Goal: Task Accomplishment & Management: Complete application form

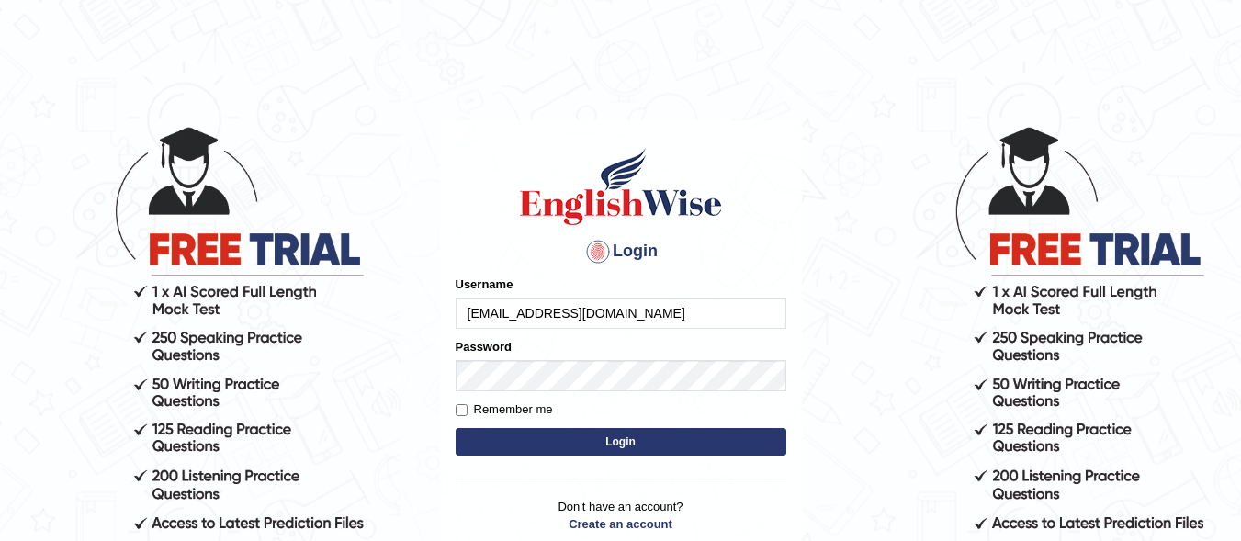
type input "[EMAIL_ADDRESS][DOMAIN_NAME]"
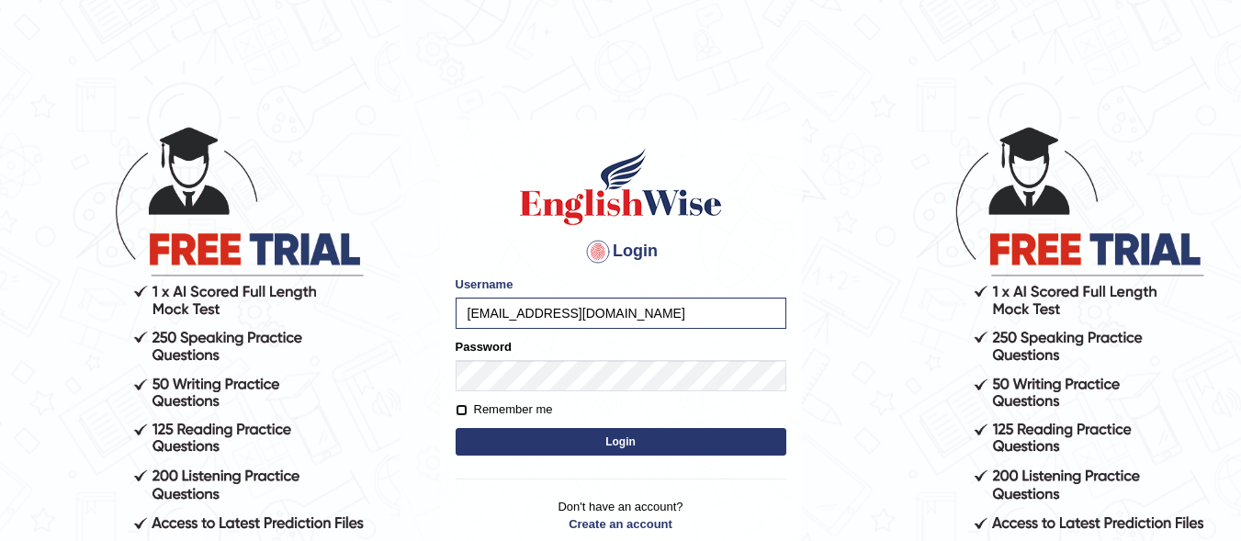
drag, startPoint x: 455, startPoint y: 404, endPoint x: 455, endPoint y: 416, distance: 11.9
click at [455, 406] on input "Remember me" at bounding box center [461, 410] width 12 height 12
checkbox input "true"
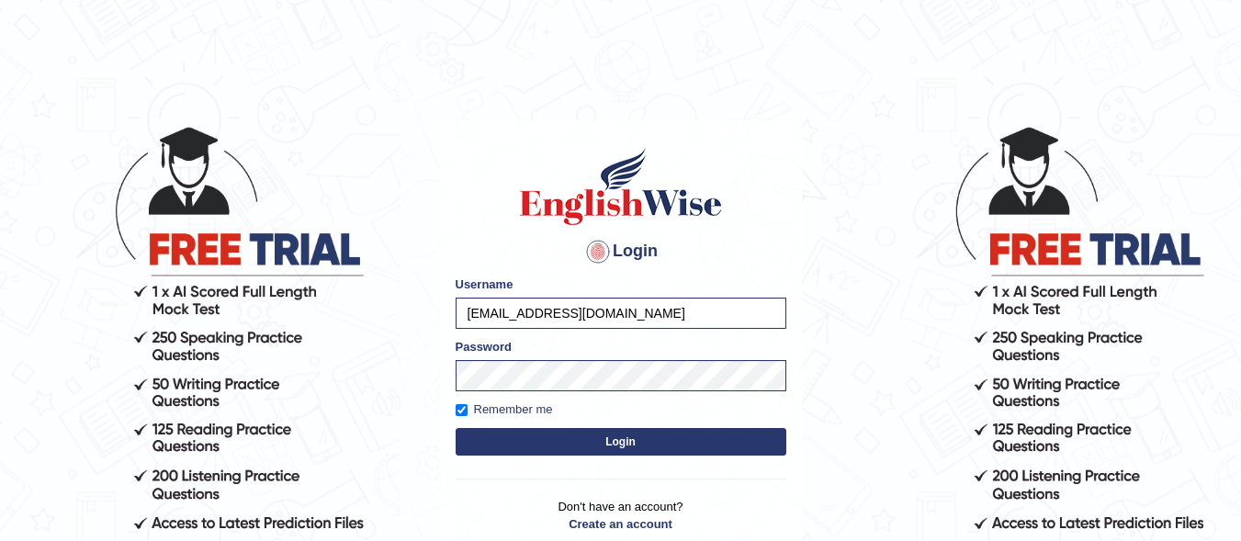
click at [567, 444] on button "Login" at bounding box center [620, 442] width 331 height 28
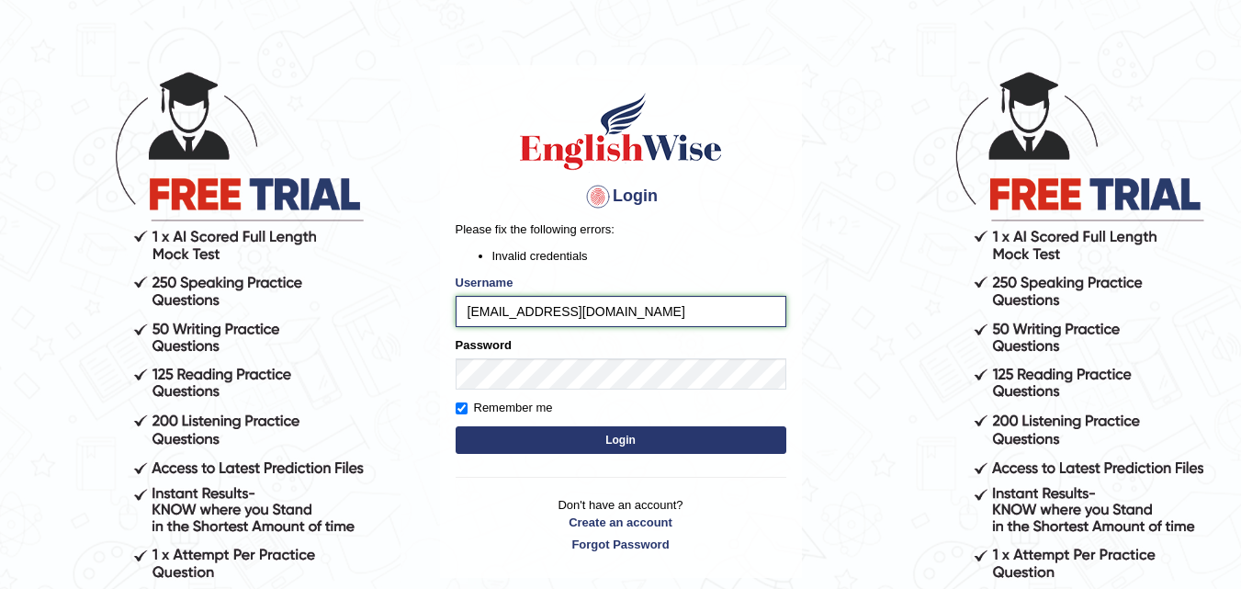
scroll to position [92, 0]
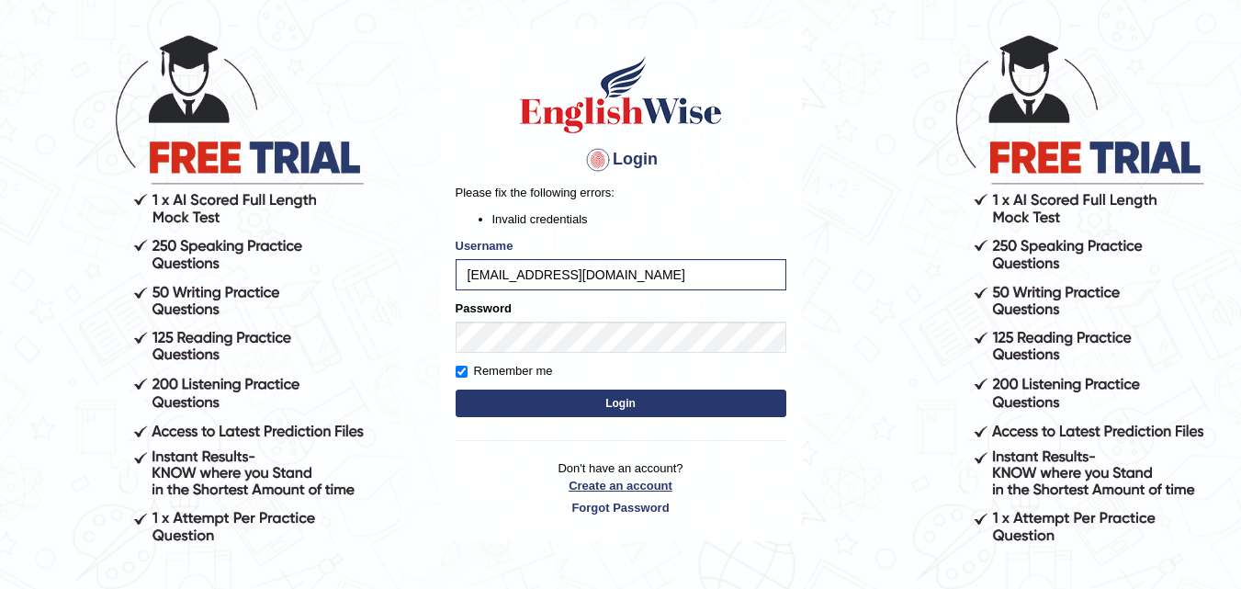
click at [647, 488] on link "Create an account" at bounding box center [620, 485] width 331 height 17
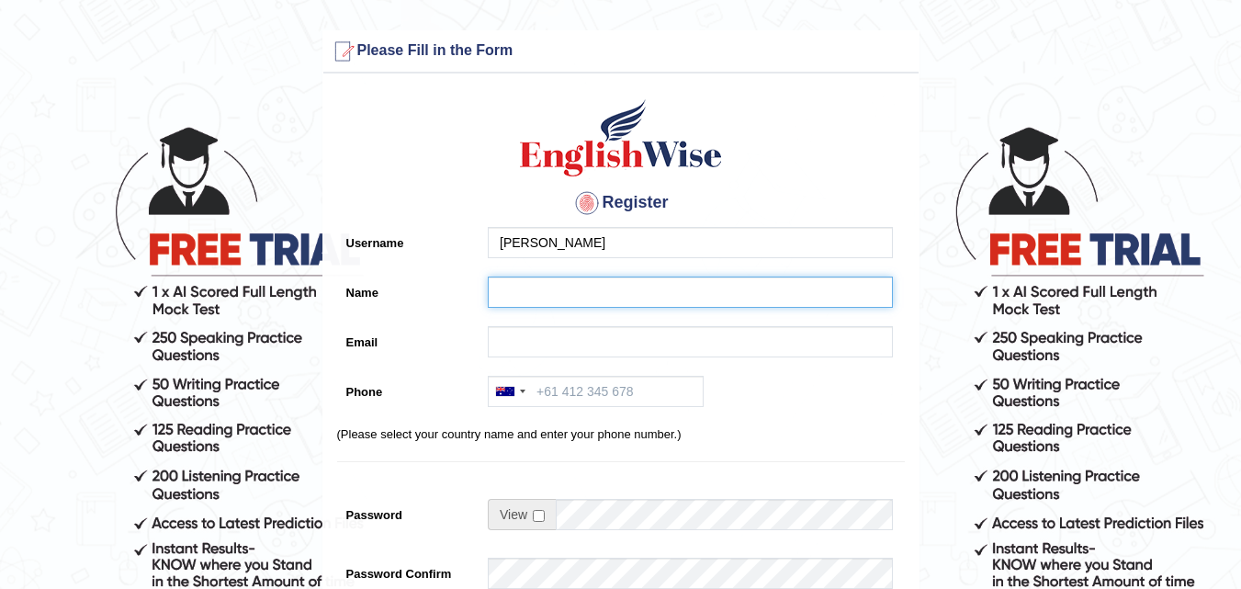
click at [543, 291] on input "Name" at bounding box center [690, 291] width 405 height 31
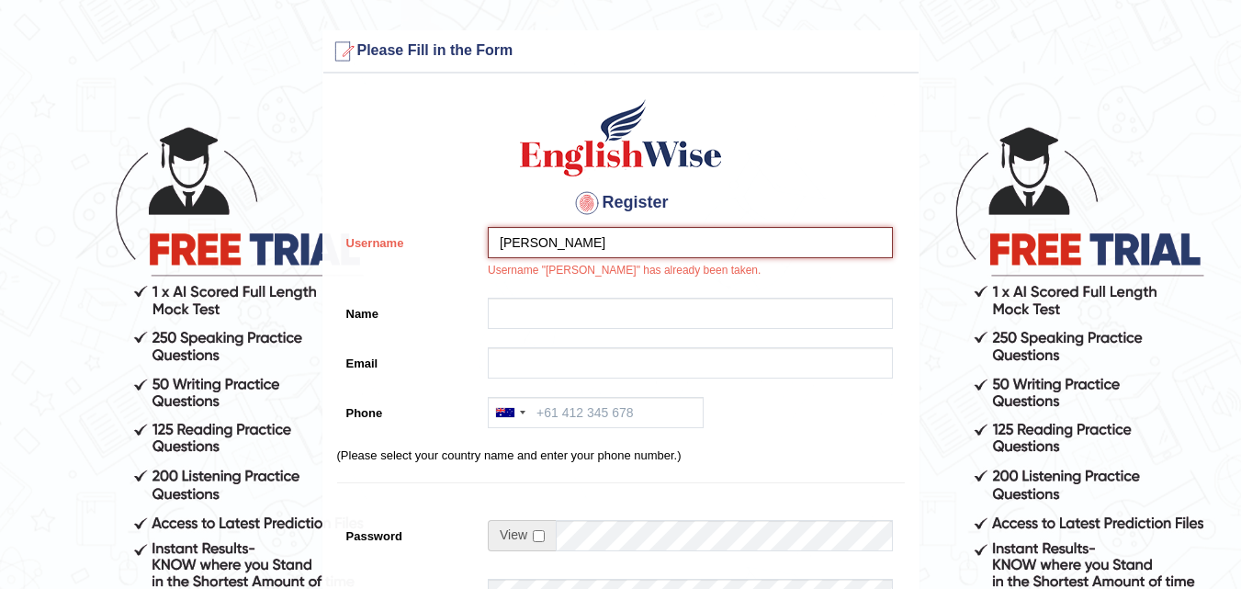
click at [575, 234] on input "Komal" at bounding box center [690, 242] width 405 height 31
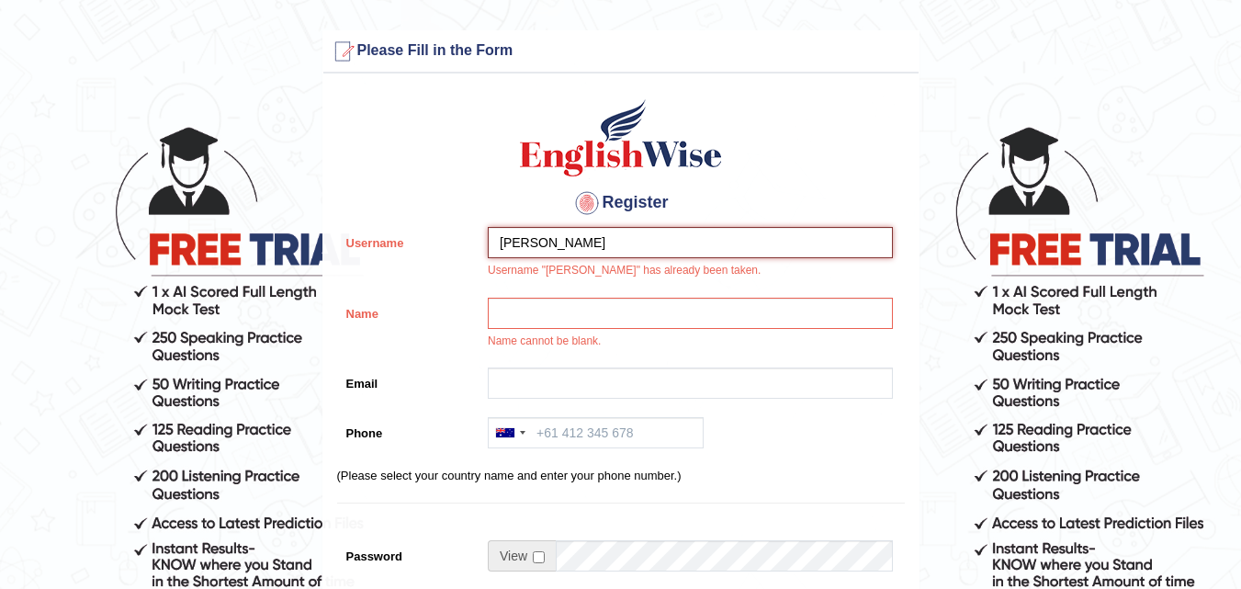
click at [575, 234] on input "Komal" at bounding box center [690, 242] width 405 height 31
type input "K"
type input "komal nirmal"
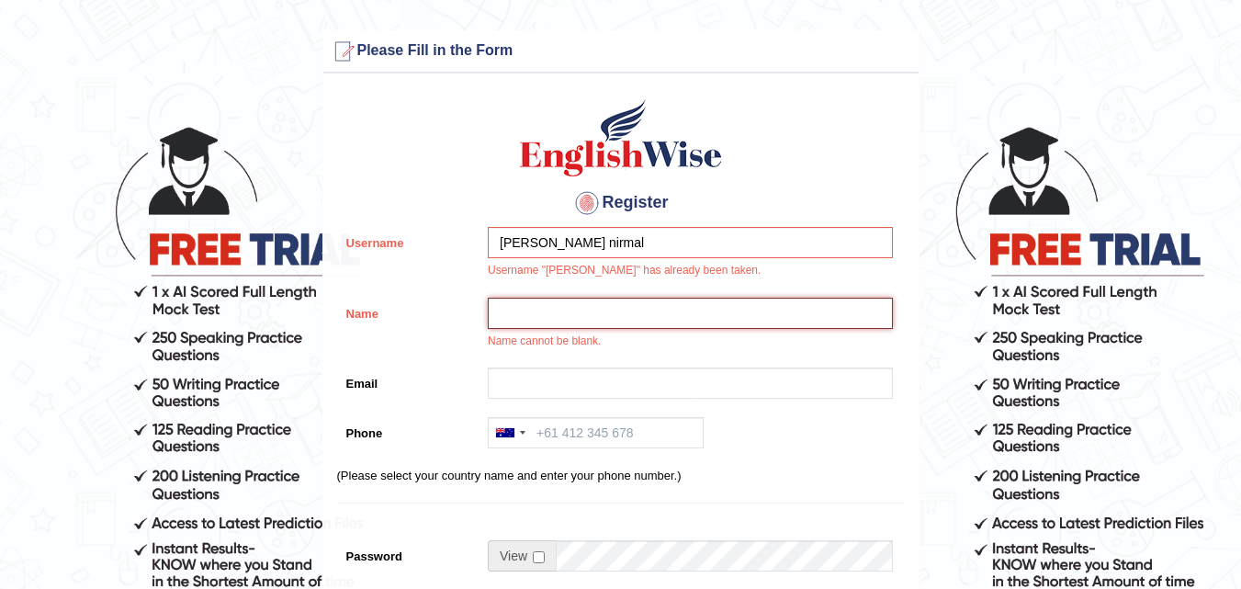
click at [542, 323] on input "Name" at bounding box center [690, 313] width 405 height 31
type input "nirmalkomal7082@gmail.com"
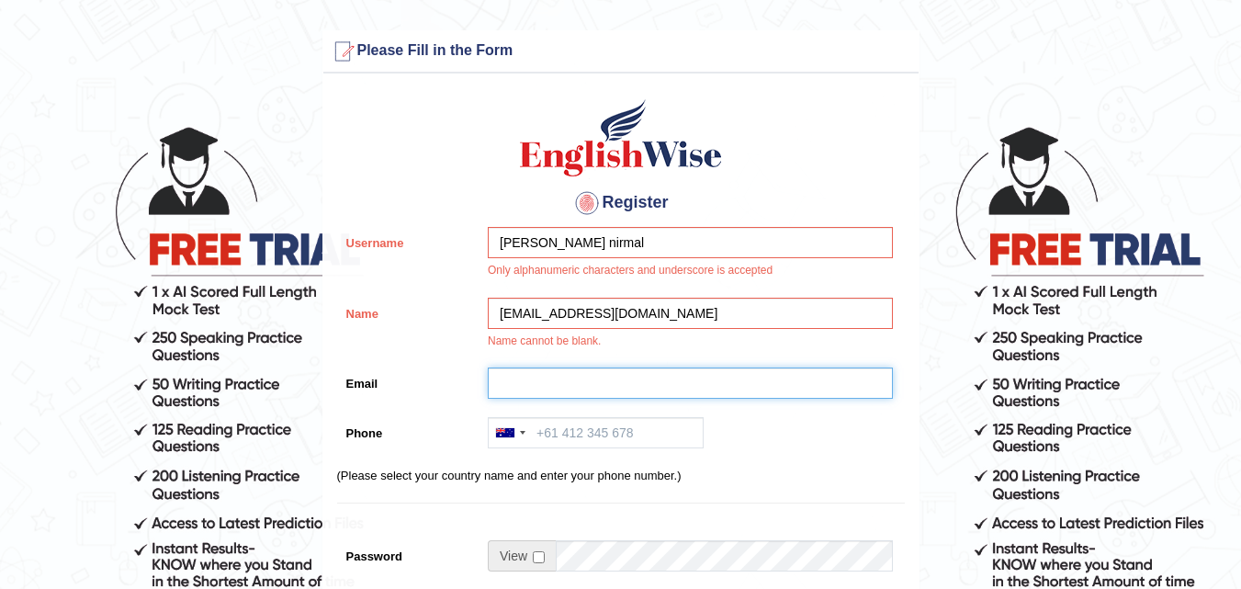
click at [535, 382] on input "Email" at bounding box center [690, 382] width 405 height 31
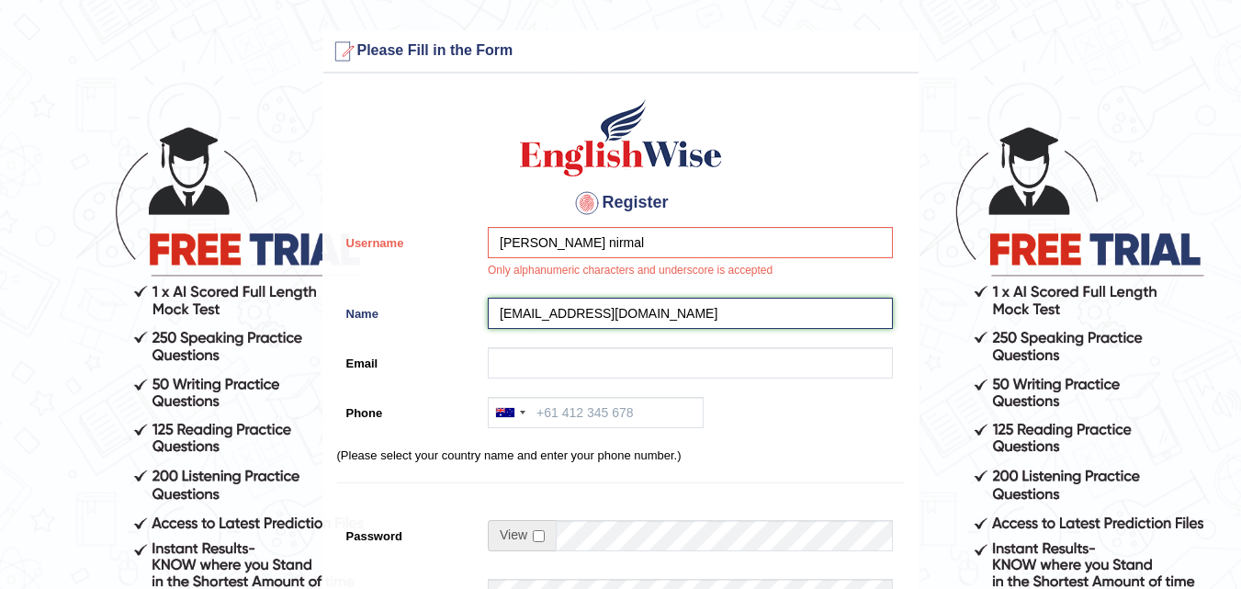
click at [685, 308] on input "nirmalkomal7082@gmail.com" at bounding box center [690, 313] width 405 height 31
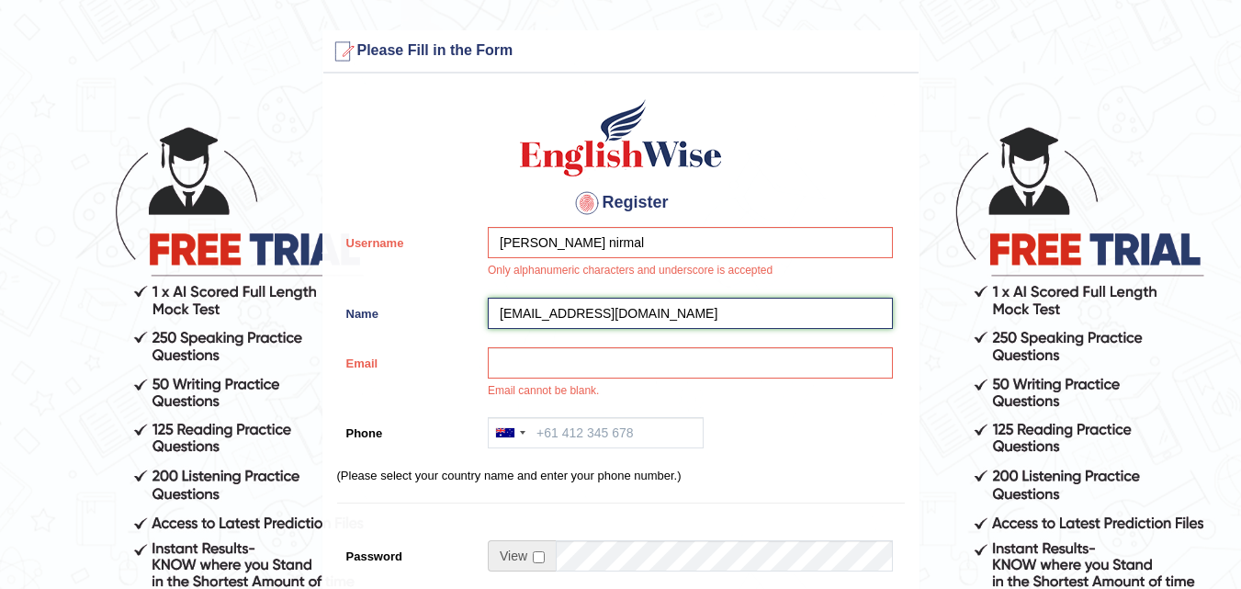
click at [685, 308] on input "nirmalkomal7082@gmail.com" at bounding box center [690, 313] width 405 height 31
type input "komal"
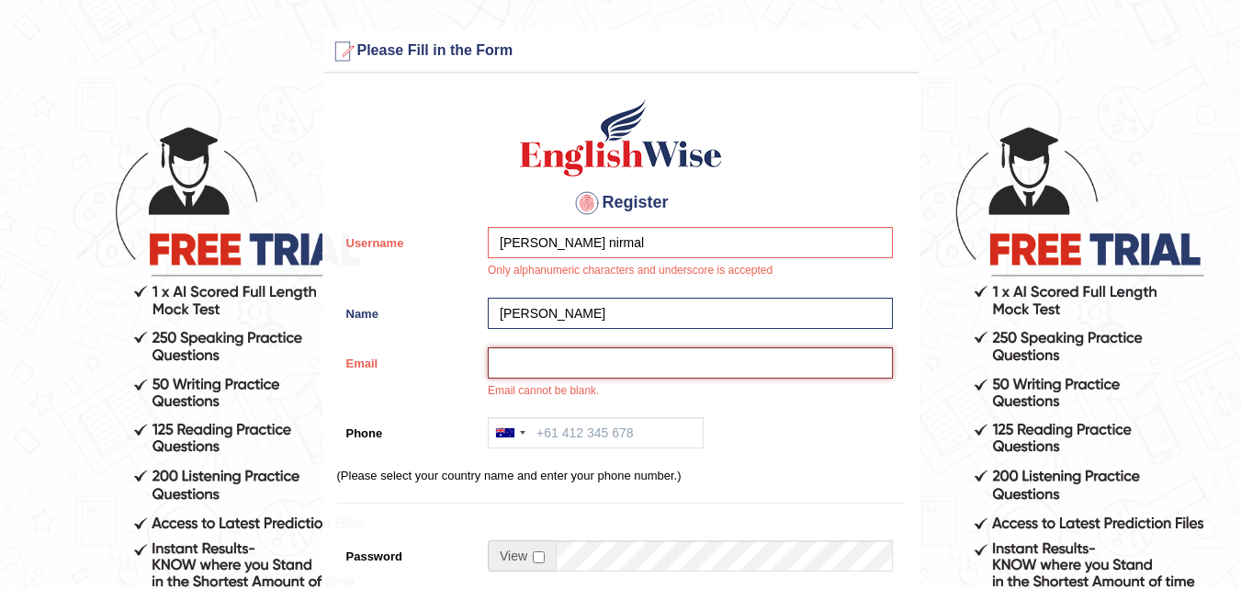
click at [623, 373] on input "Email" at bounding box center [690, 362] width 405 height 31
type input "nirmalkomal7082@gmail.com"
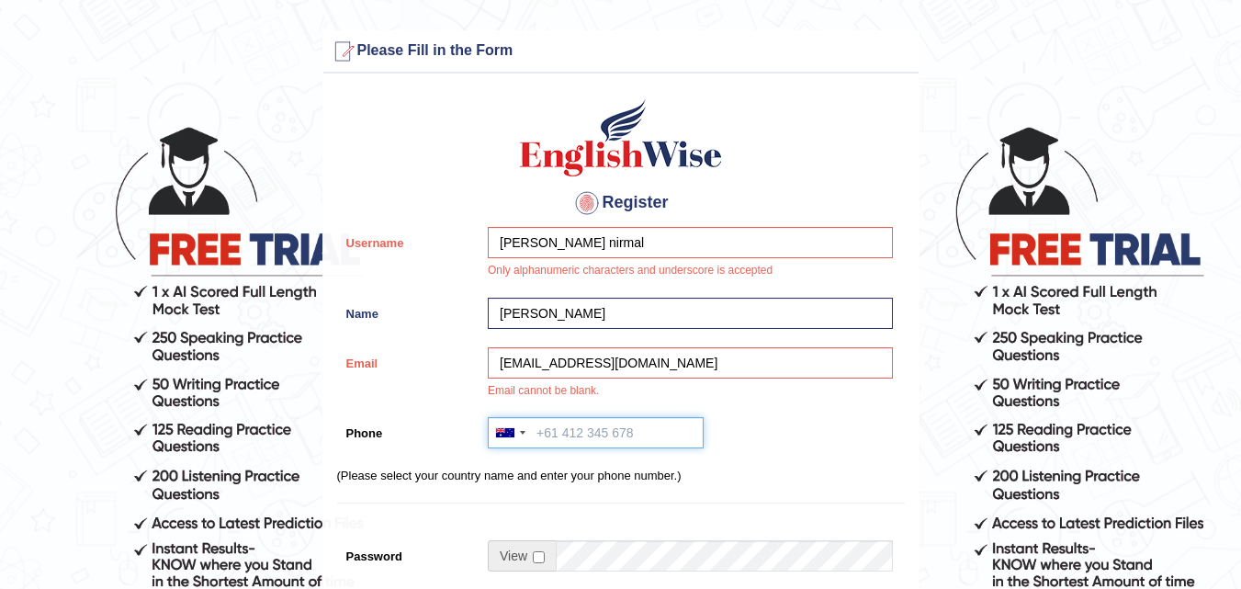
click at [602, 428] on input "Phone" at bounding box center [596, 432] width 216 height 31
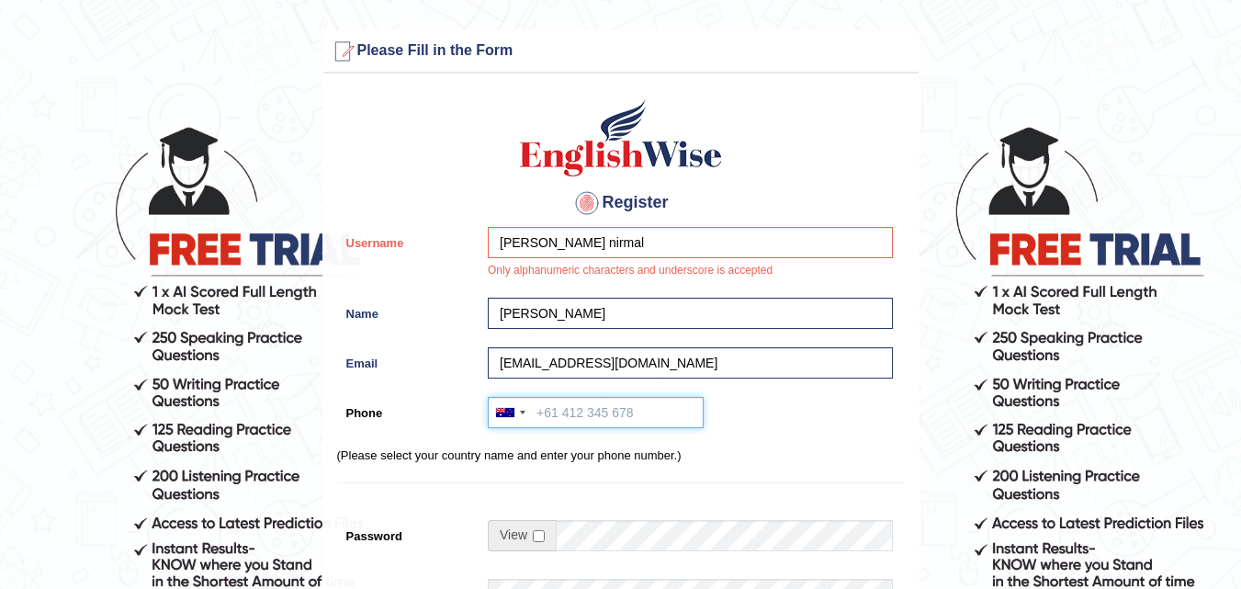
click at [635, 418] on input "Phone" at bounding box center [596, 412] width 216 height 31
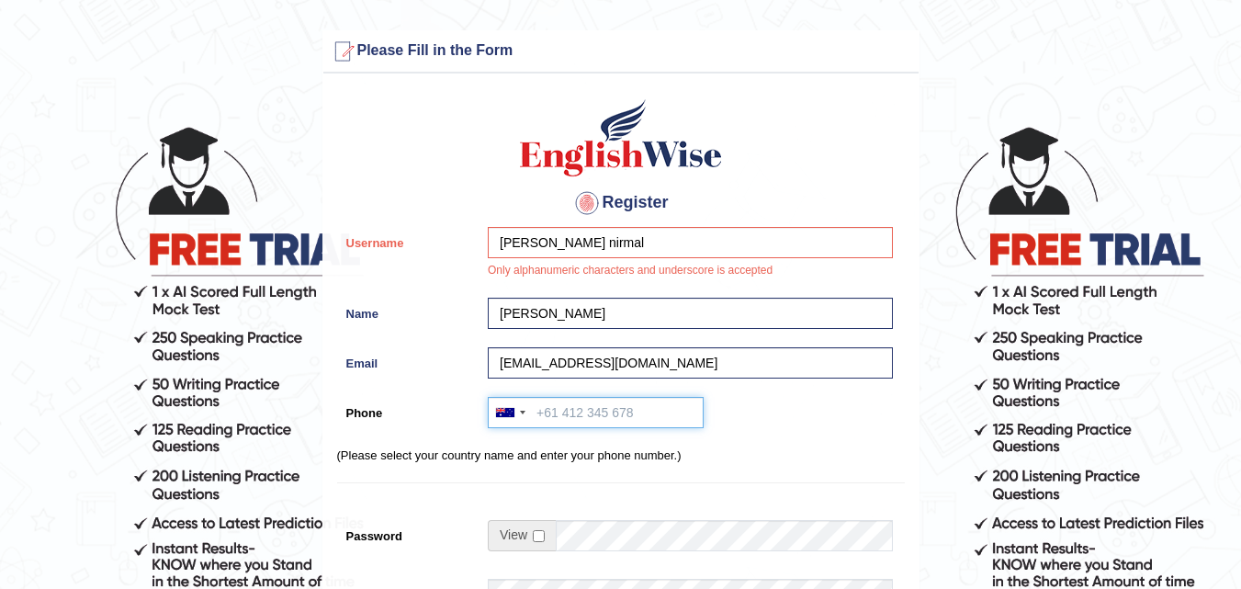
click at [635, 413] on input "Phone" at bounding box center [596, 412] width 216 height 31
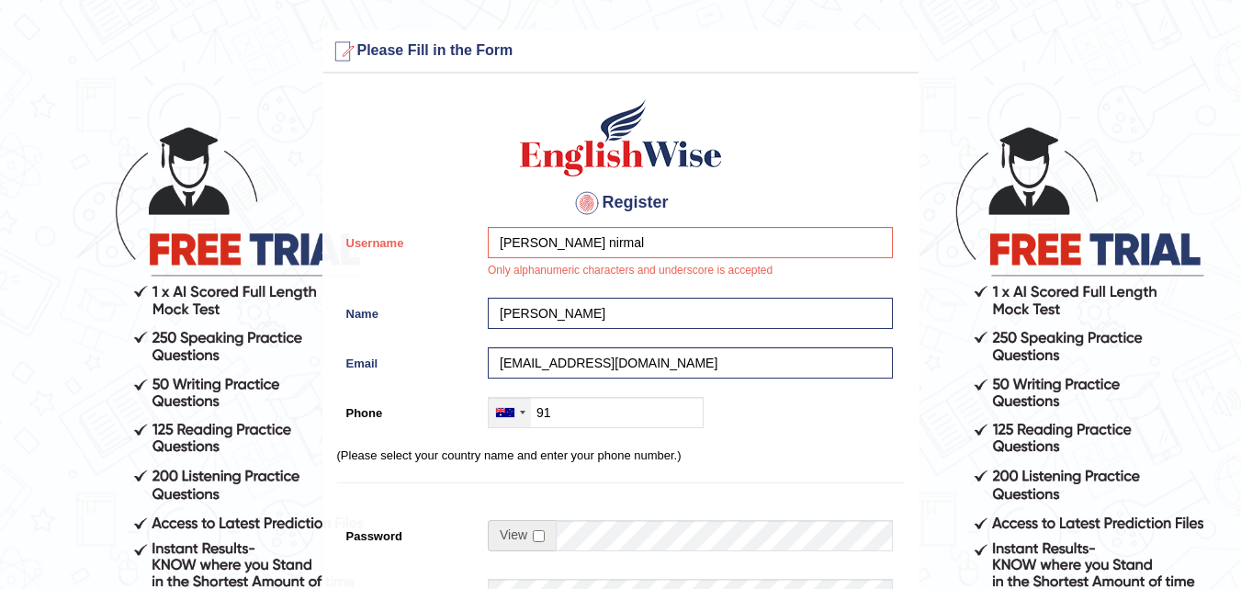
click at [522, 413] on div at bounding box center [523, 412] width 6 height 4
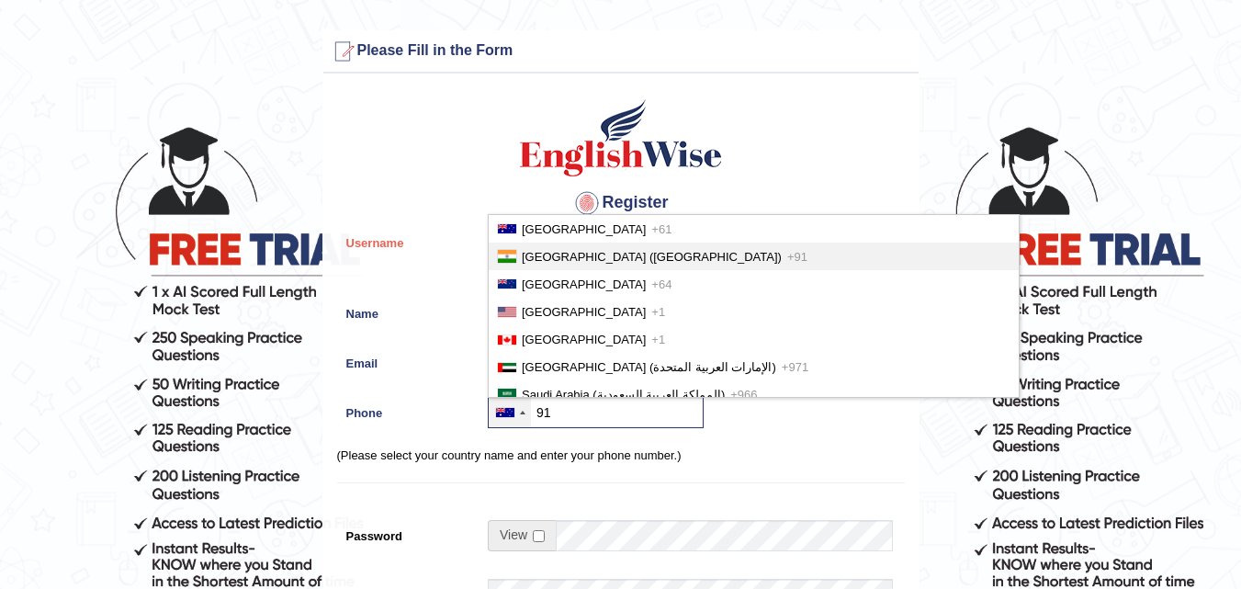
click at [565, 259] on span "India (भारत)" at bounding box center [652, 257] width 260 height 14
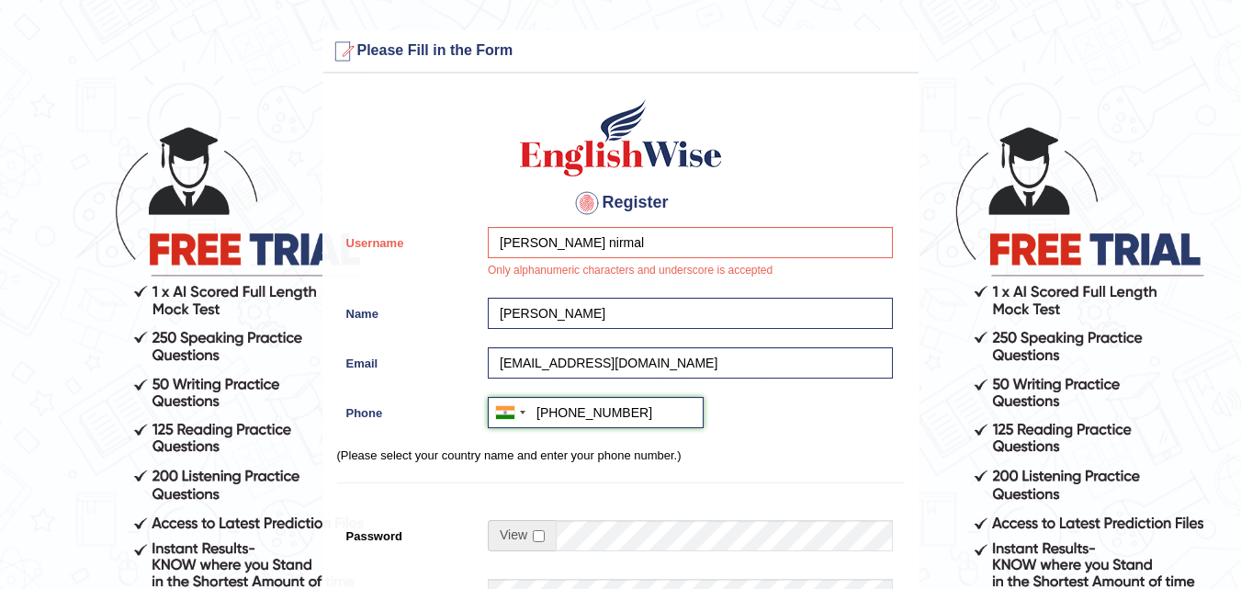
type input "+917082090170"
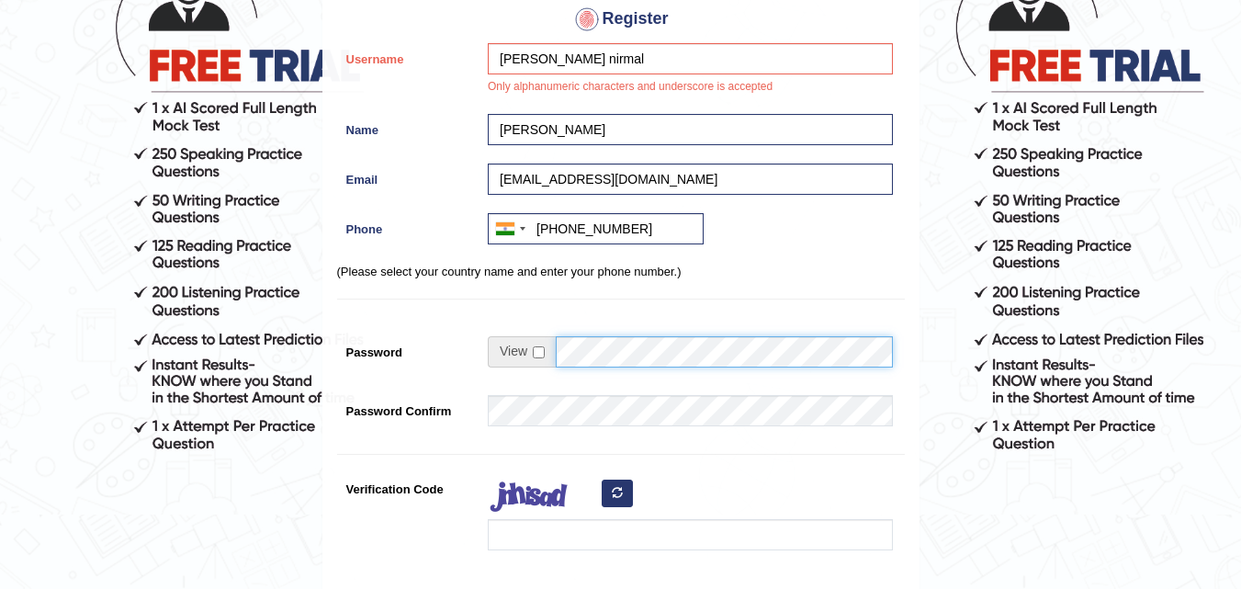
scroll to position [172, 0]
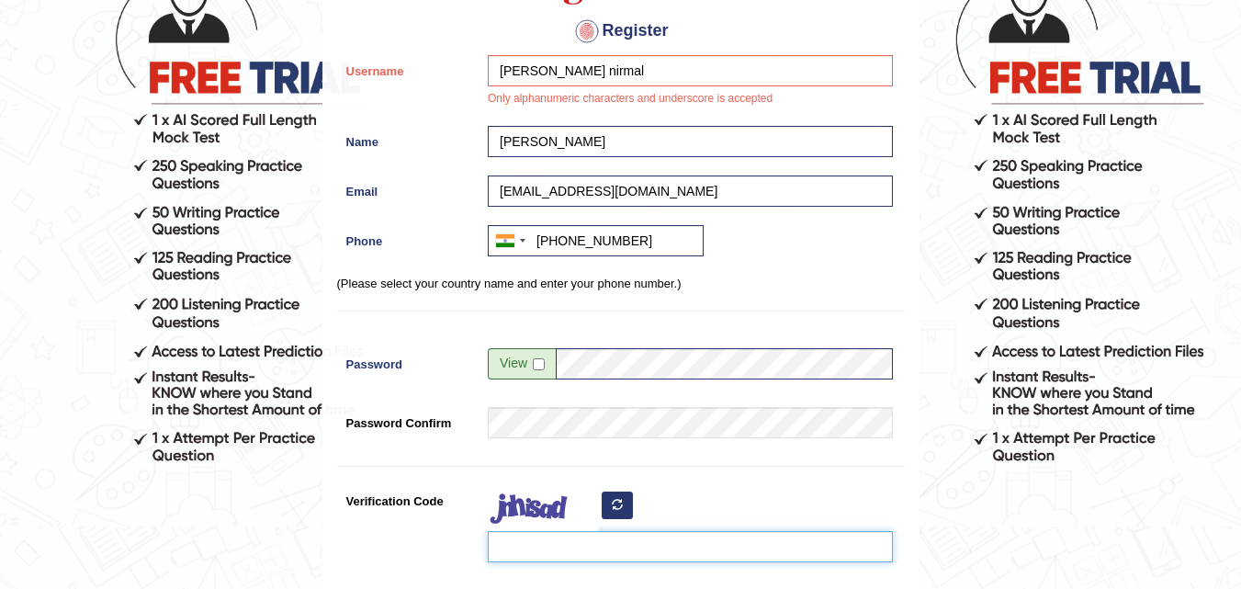
click at [572, 536] on input "Verification Code" at bounding box center [690, 546] width 405 height 31
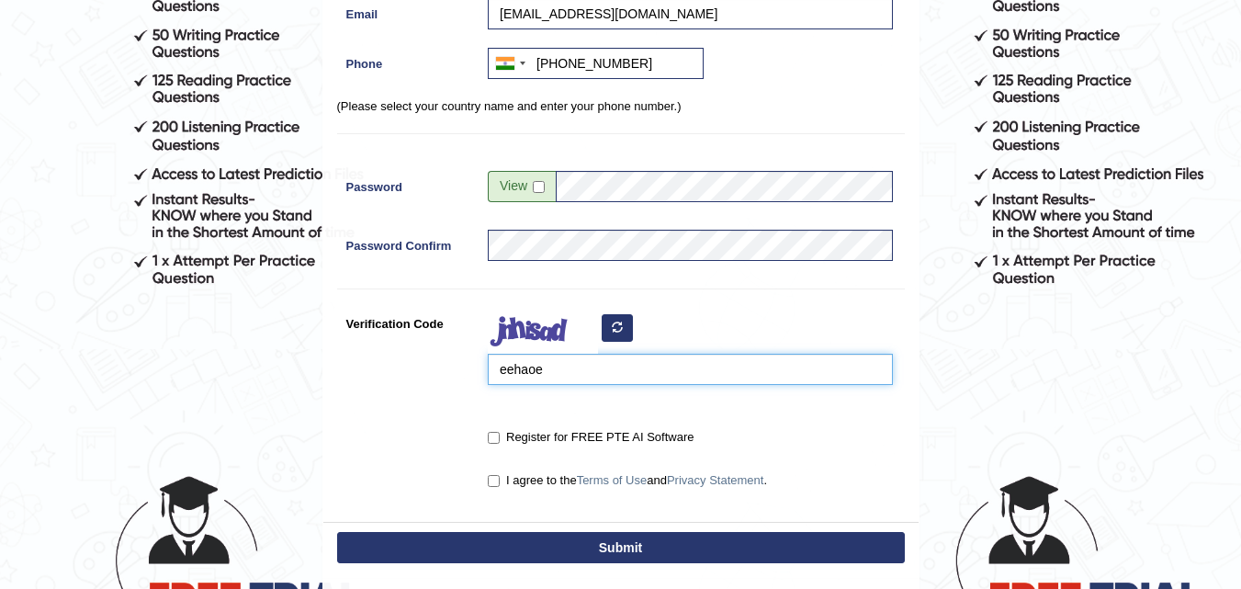
scroll to position [350, 0]
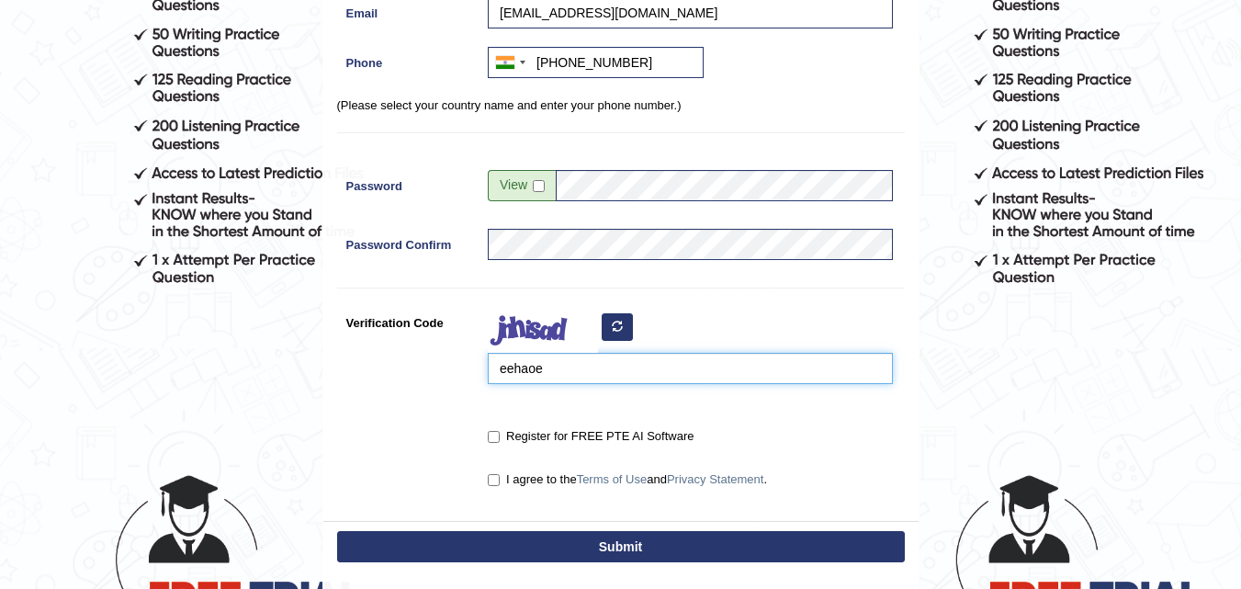
type input "eehaoe"
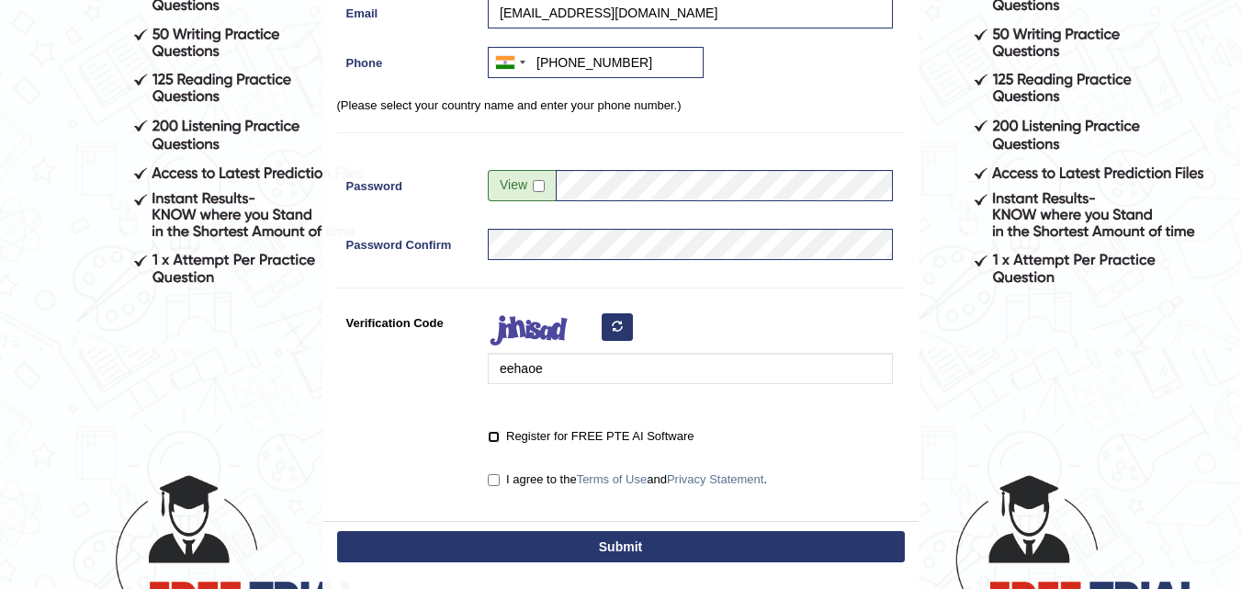
click at [496, 435] on input "Register for FREE PTE AI Software" at bounding box center [494, 437] width 12 height 12
checkbox input "true"
click at [495, 474] on input "I agree to the Terms of Use and Privacy Statement ." at bounding box center [494, 480] width 12 height 12
checkbox input "true"
click at [535, 534] on button "Submit" at bounding box center [620, 546] width 567 height 31
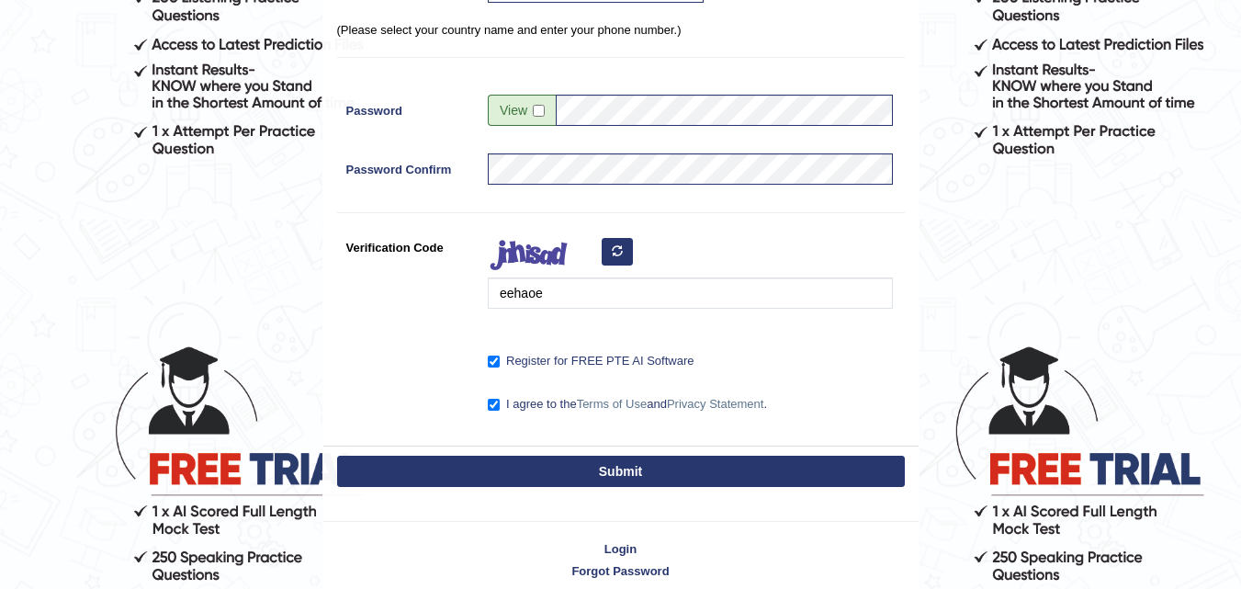
scroll to position [480, 0]
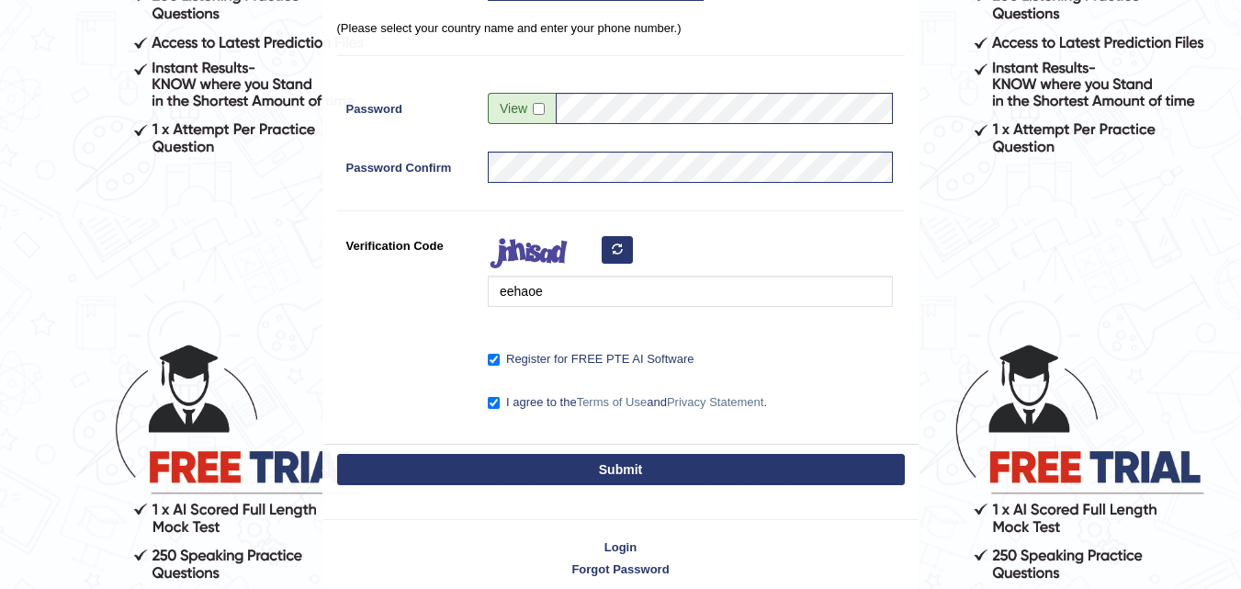
click at [575, 475] on button "Submit" at bounding box center [620, 469] width 567 height 31
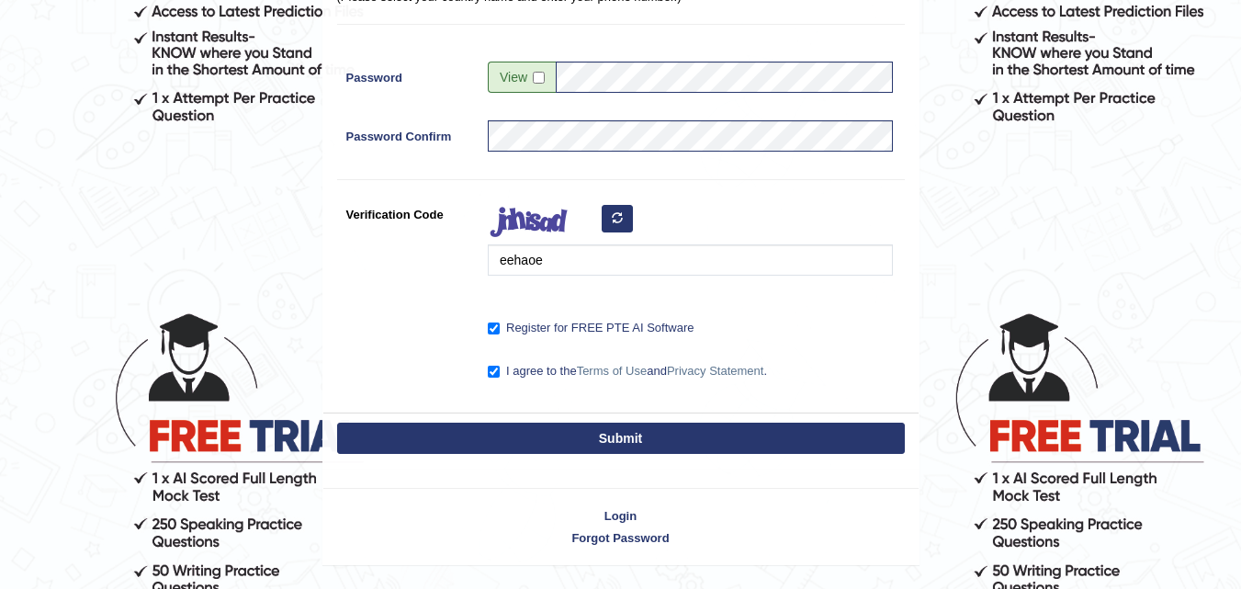
scroll to position [506, 0]
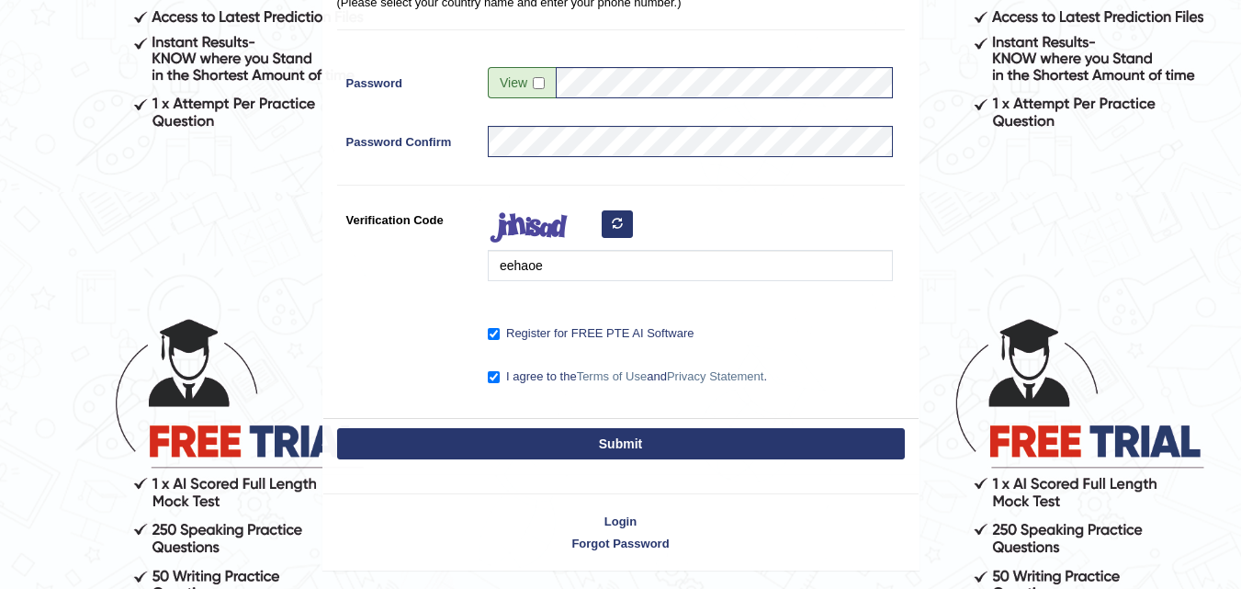
click at [592, 439] on button "Submit" at bounding box center [620, 443] width 567 height 31
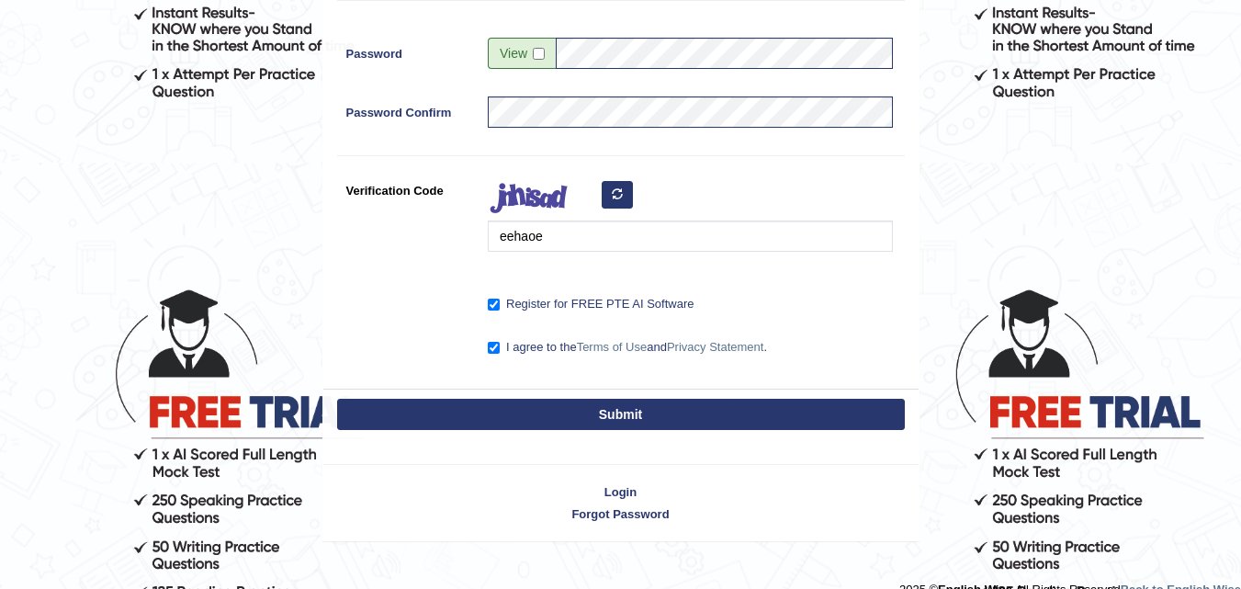
scroll to position [558, 0]
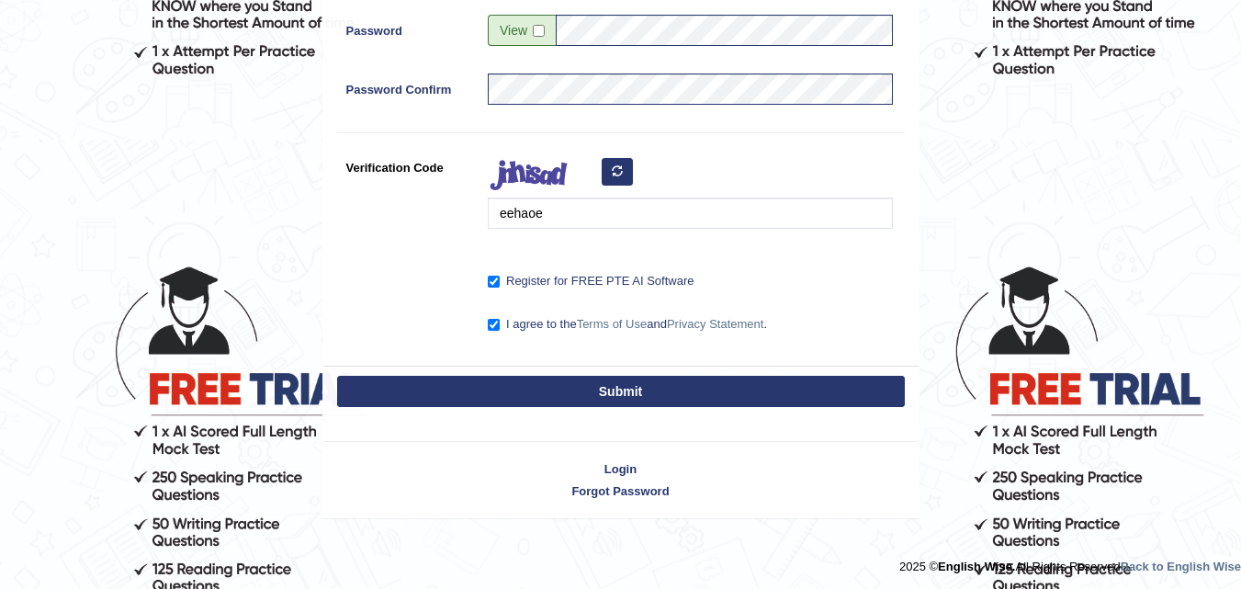
click at [625, 387] on button "Submit" at bounding box center [620, 391] width 567 height 31
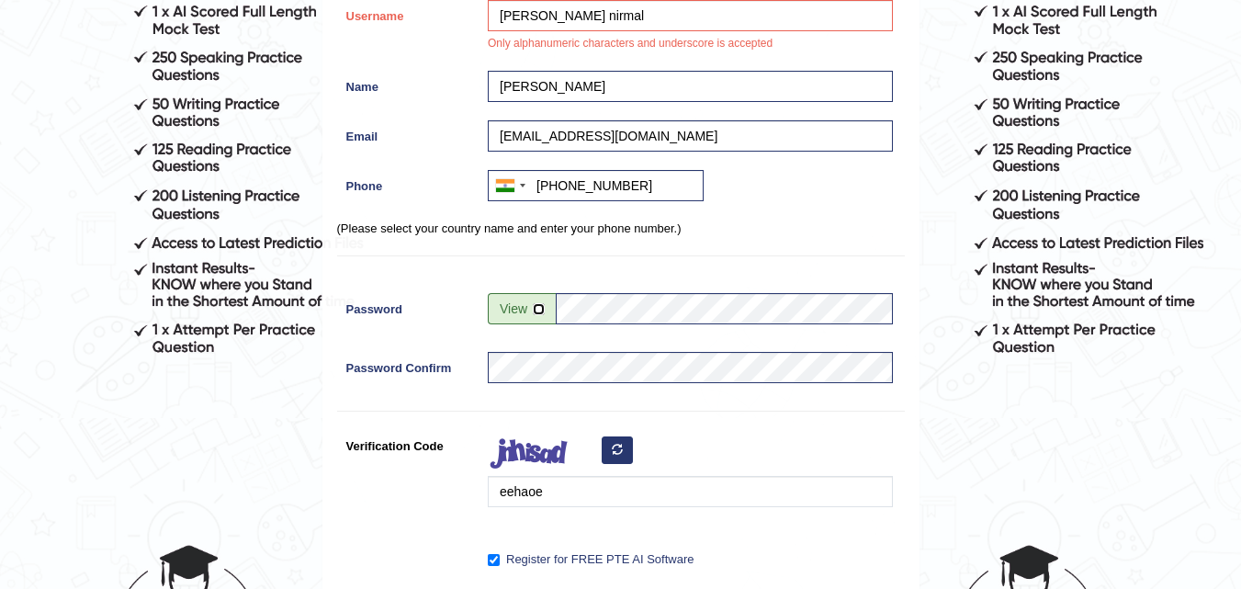
click at [538, 312] on input "checkbox" at bounding box center [539, 309] width 12 height 12
checkbox input "true"
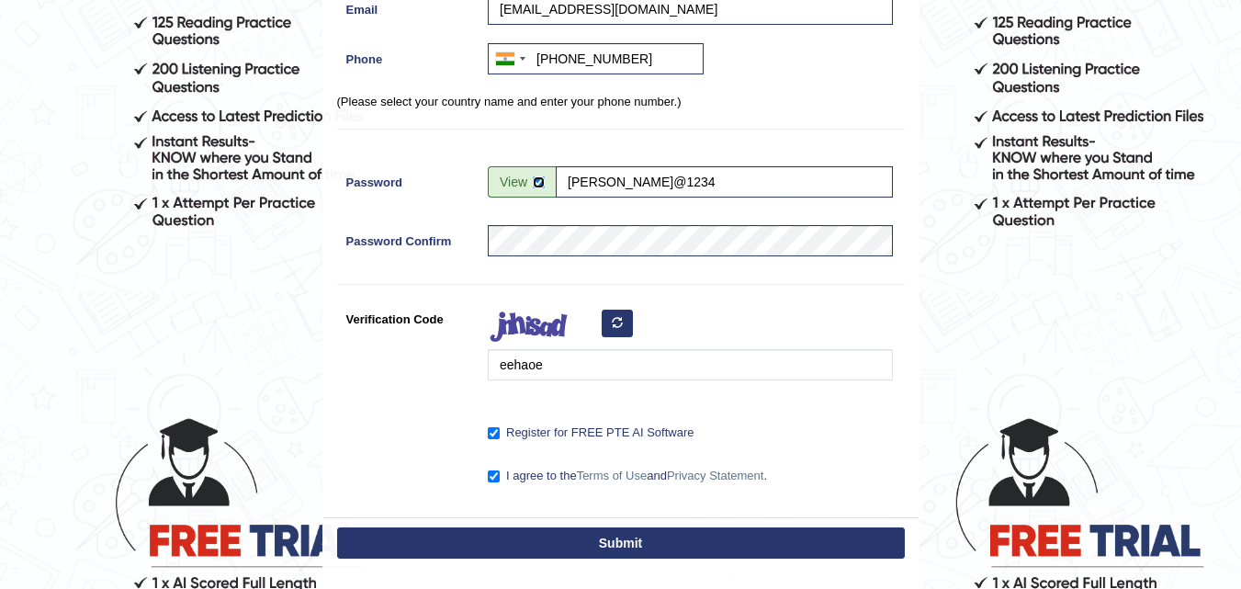
scroll to position [563, 0]
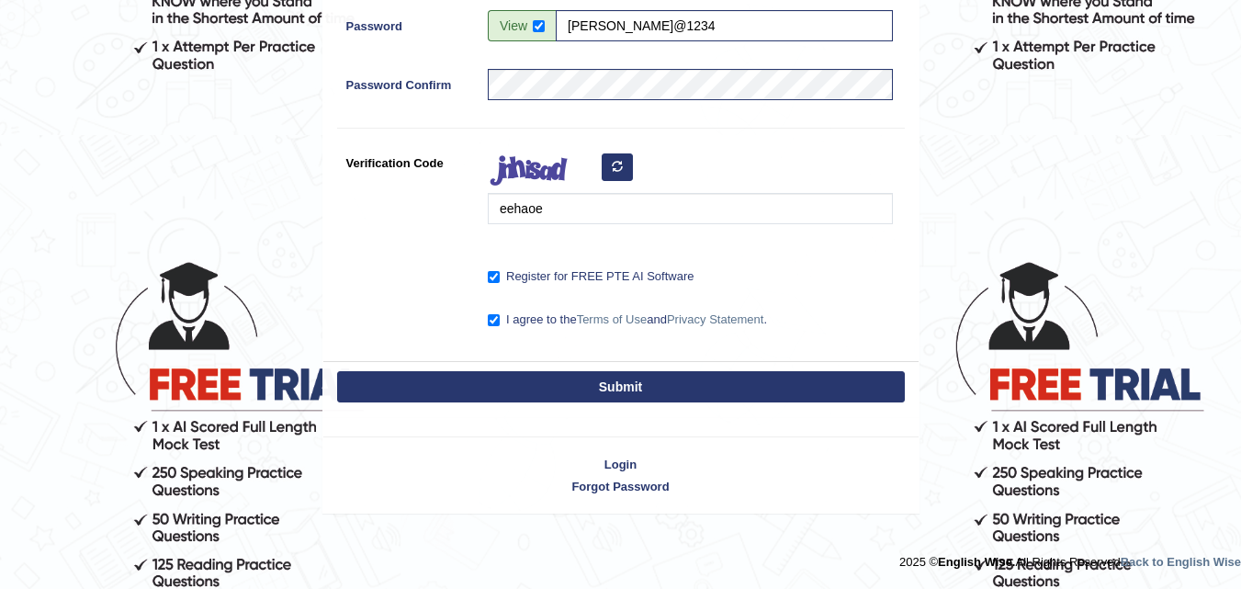
click at [578, 389] on button "Submit" at bounding box center [620, 386] width 567 height 31
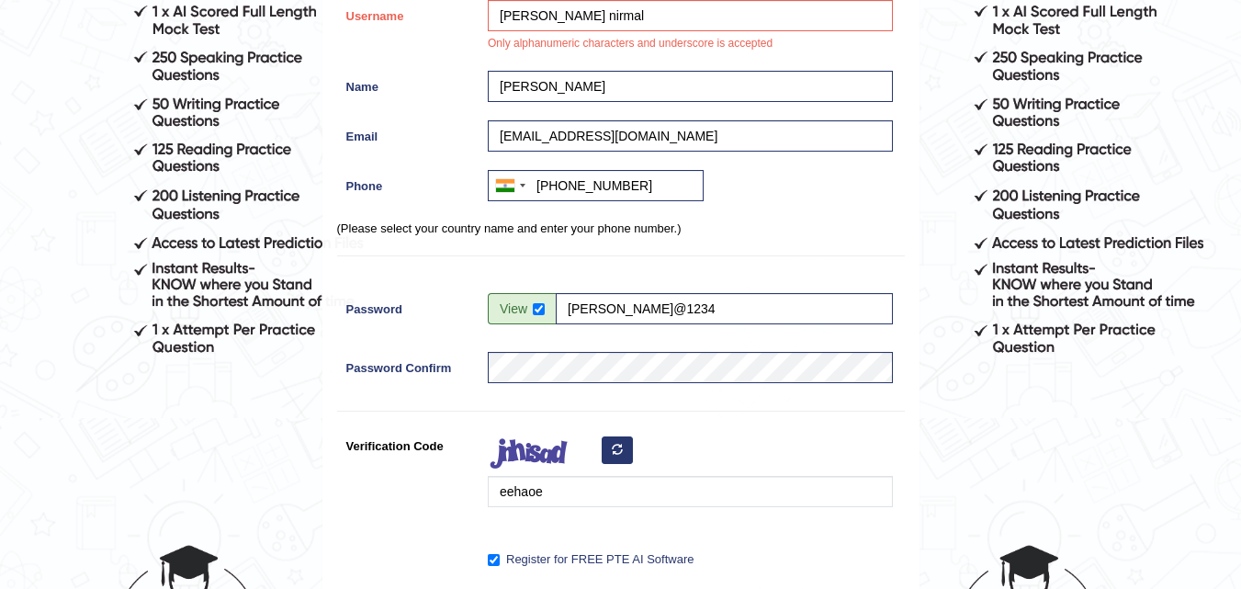
click at [615, 444] on icon "button" at bounding box center [617, 449] width 11 height 11
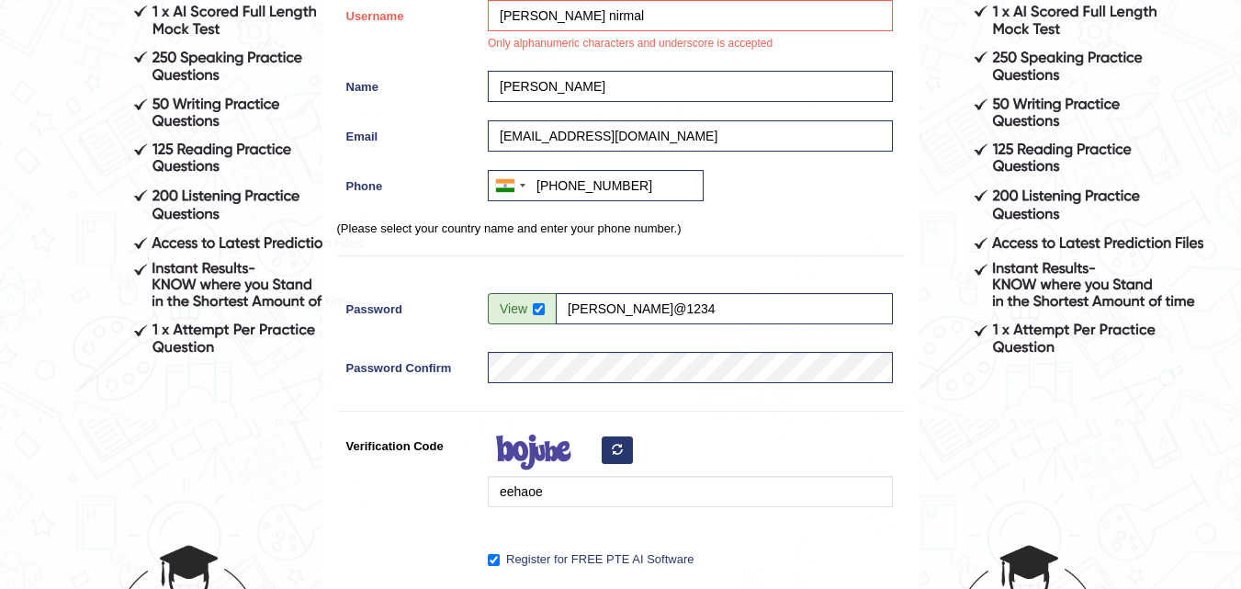
click at [615, 444] on icon "button" at bounding box center [617, 449] width 11 height 11
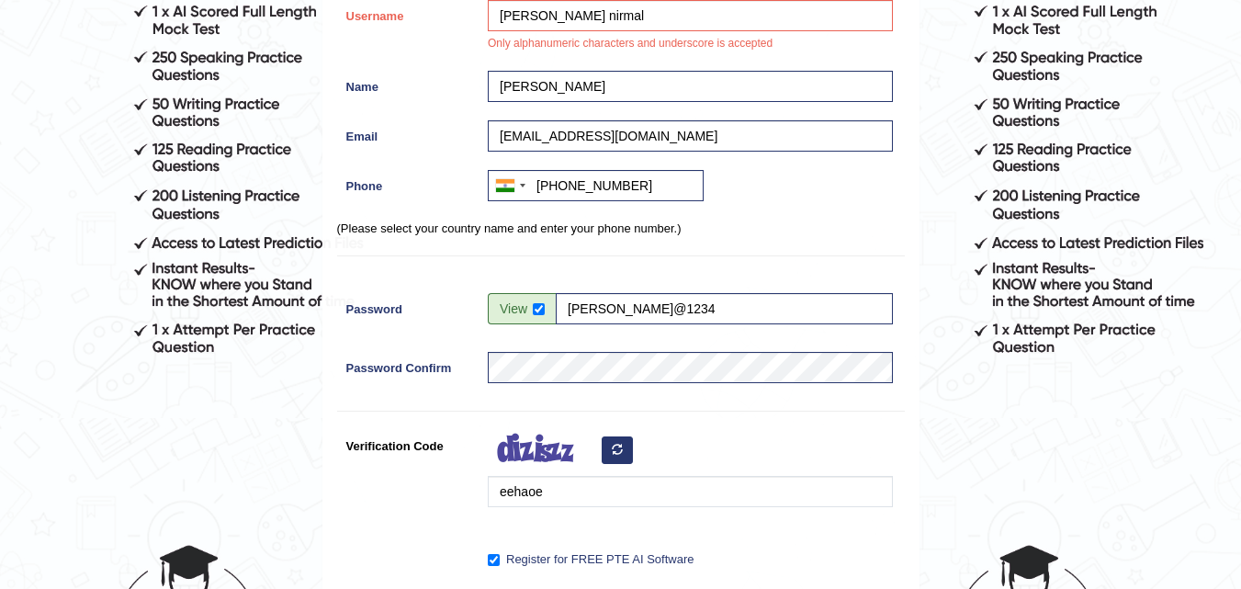
click at [615, 444] on icon "button" at bounding box center [617, 449] width 11 height 11
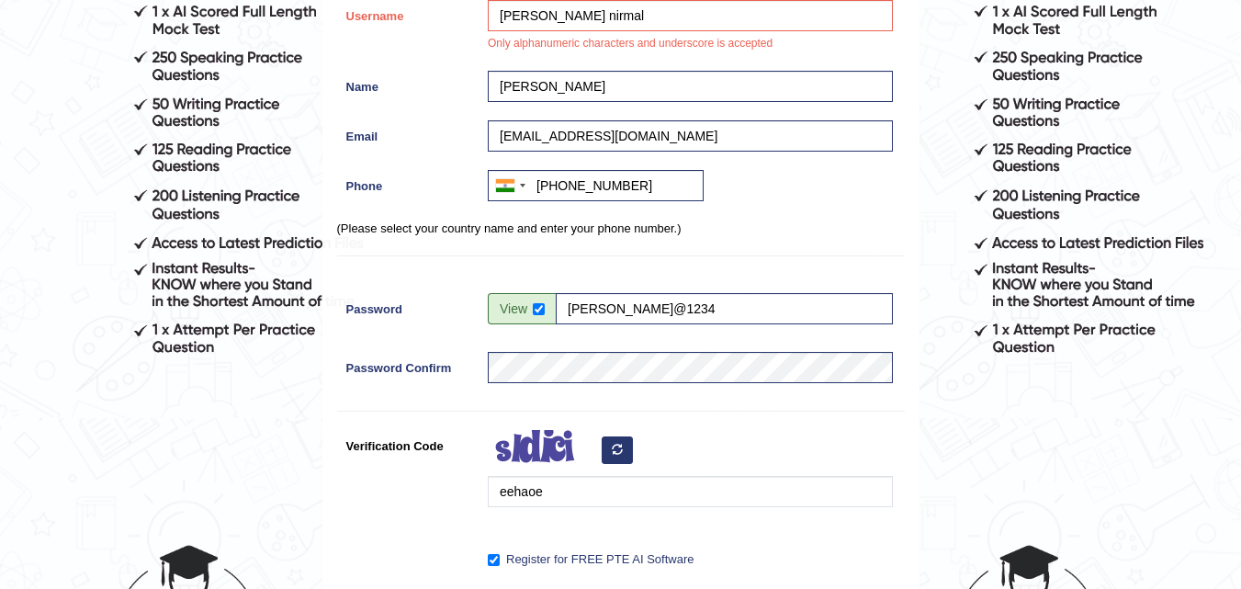
click at [615, 444] on icon "button" at bounding box center [617, 449] width 11 height 11
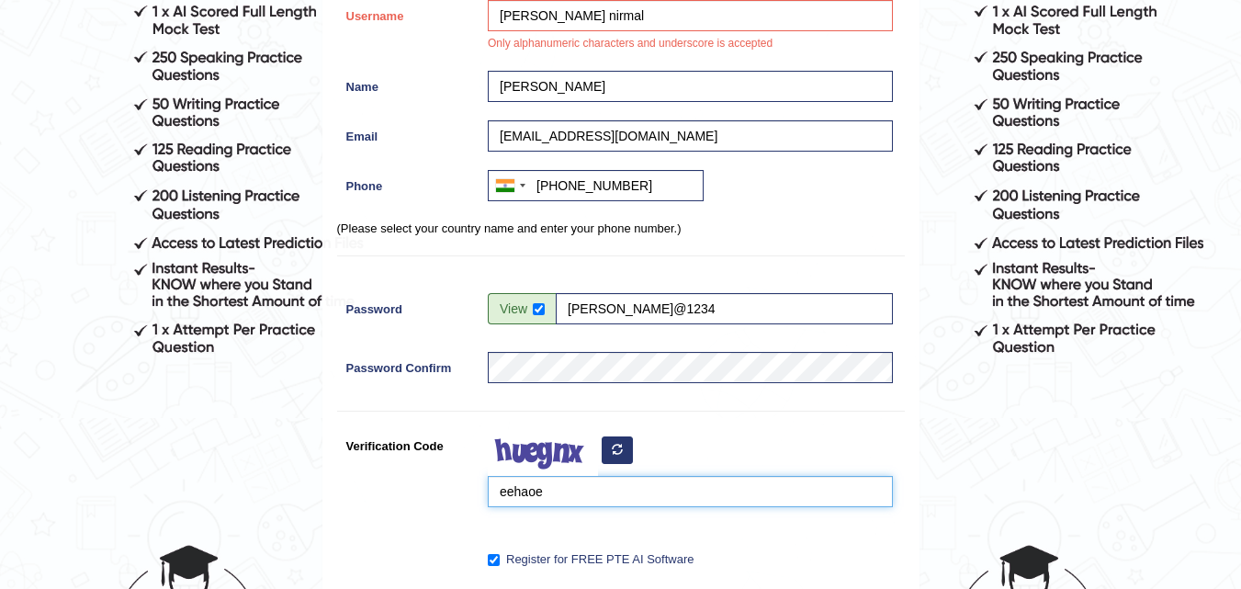
click at [582, 487] on input "eehaoe" at bounding box center [690, 491] width 405 height 31
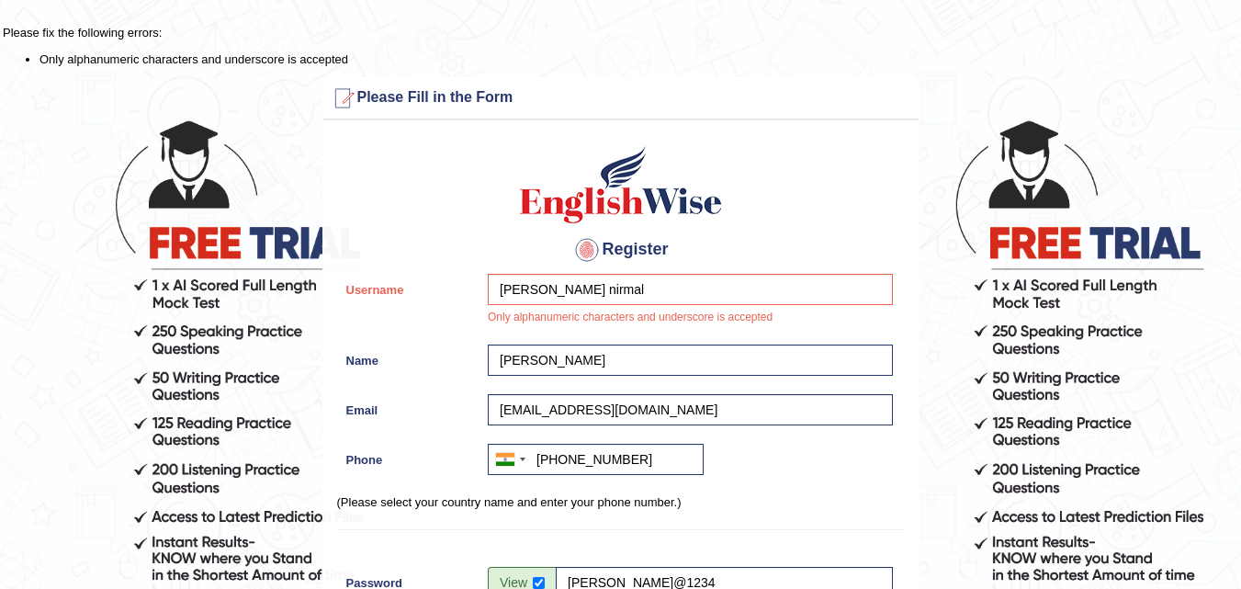
scroll to position [7, 0]
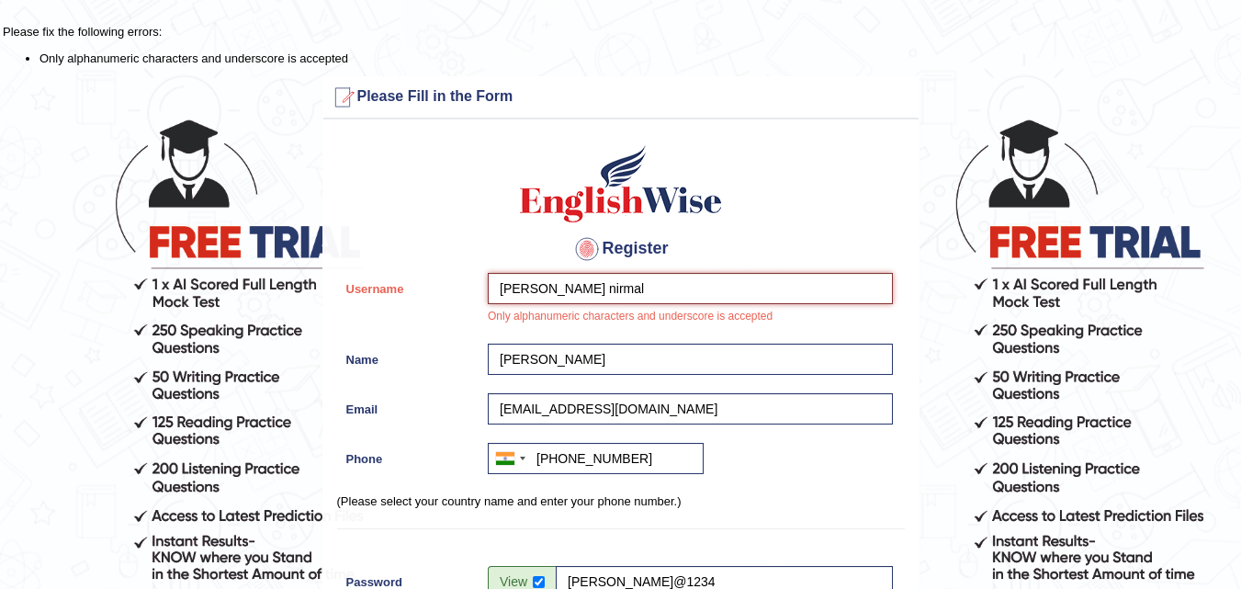
click at [599, 287] on input "komal nirmal" at bounding box center [690, 288] width 405 height 31
type input "komal nirmal"
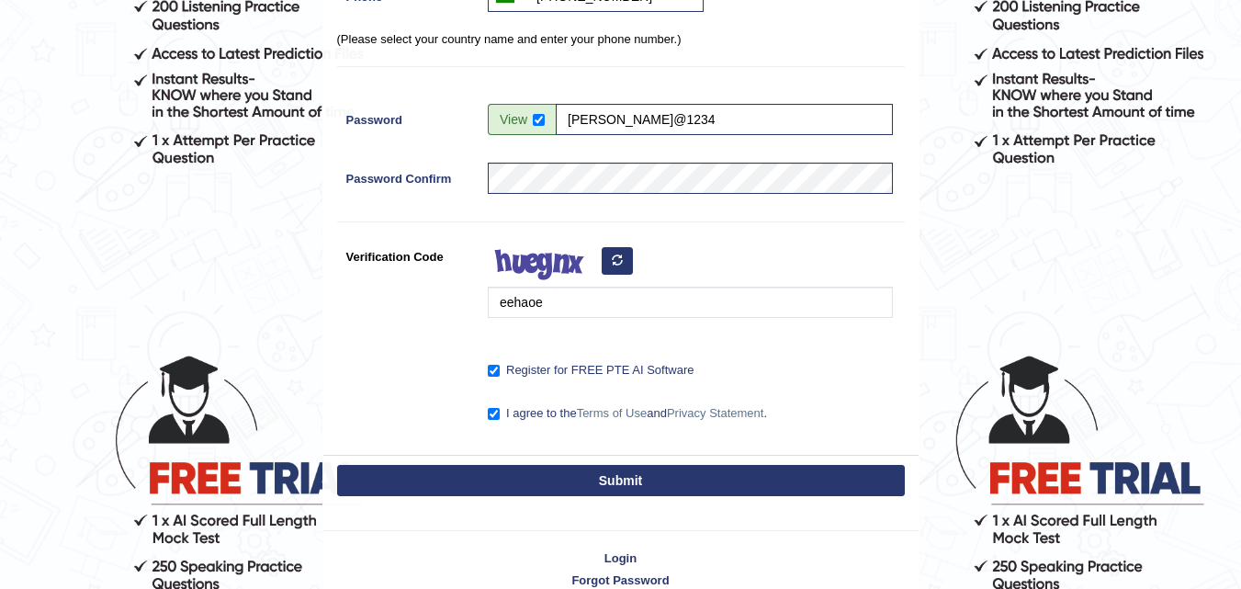
scroll to position [471, 0]
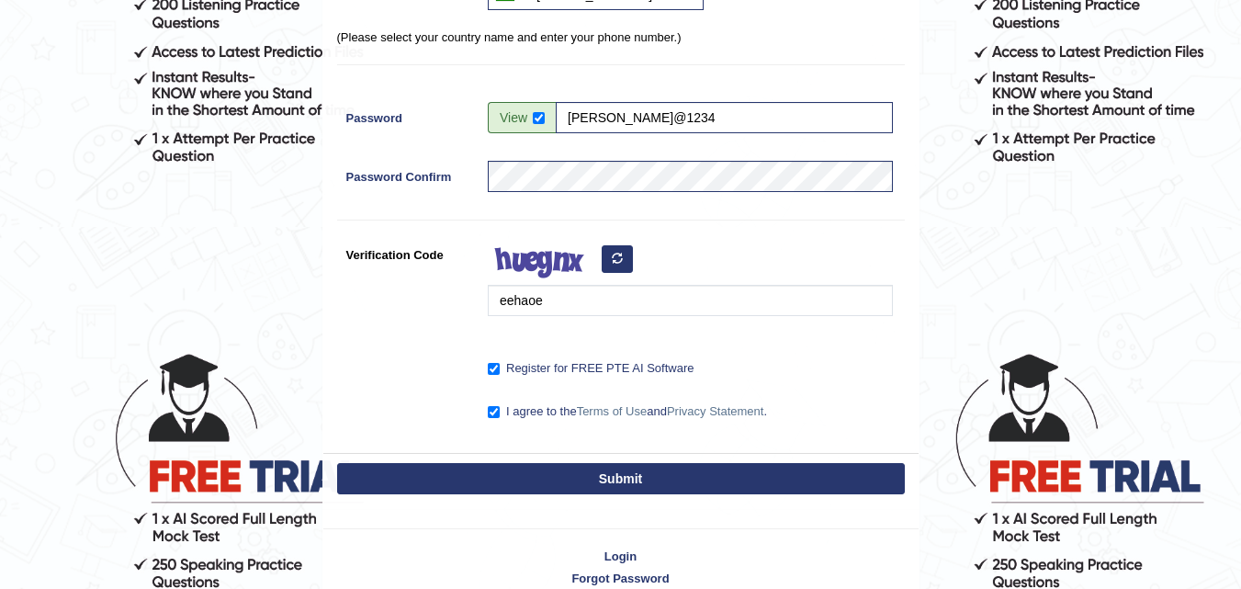
click at [612, 486] on button "Submit" at bounding box center [620, 478] width 567 height 31
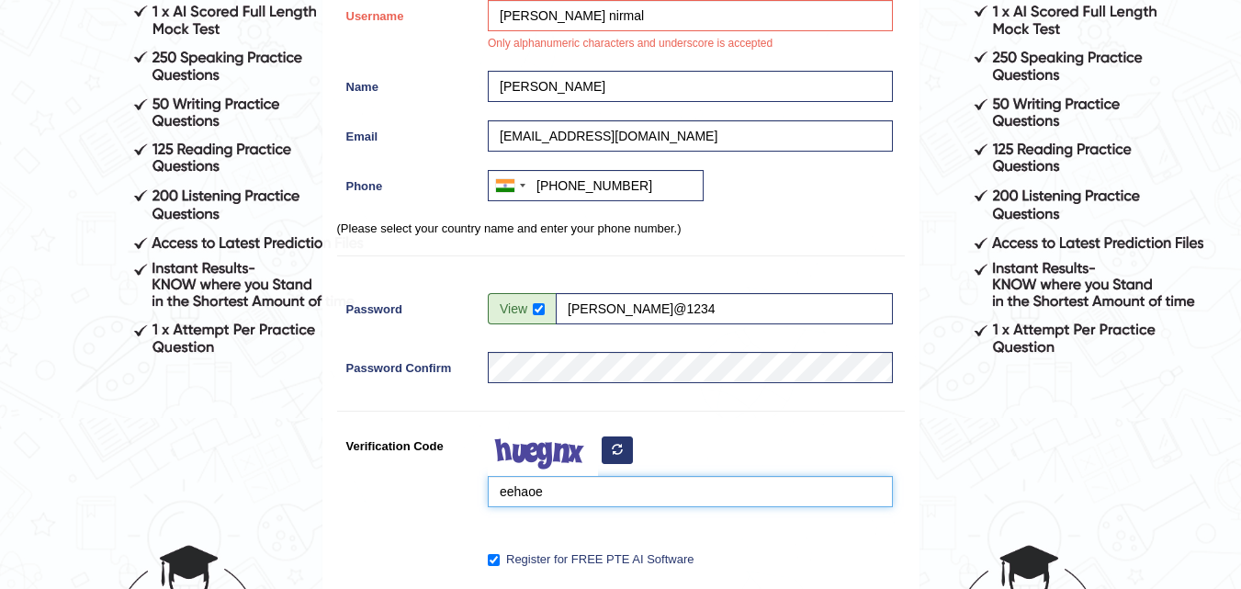
click at [567, 482] on input "eehaoe" at bounding box center [690, 491] width 405 height 31
type input "e"
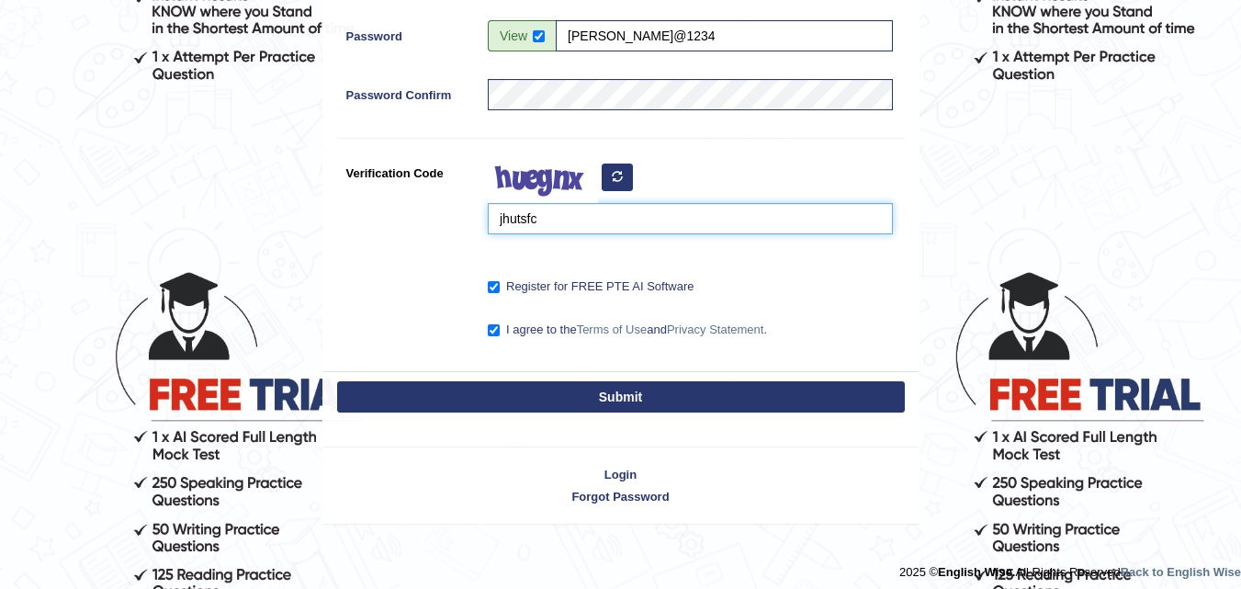
scroll to position [563, 0]
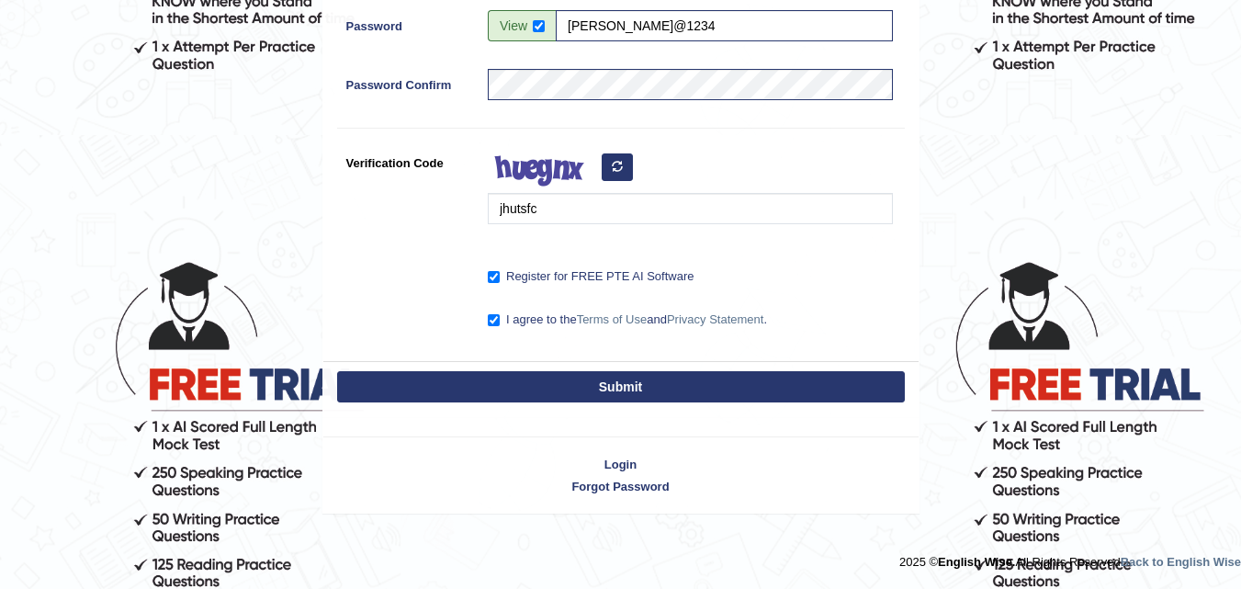
click at [591, 394] on button "Submit" at bounding box center [620, 386] width 567 height 31
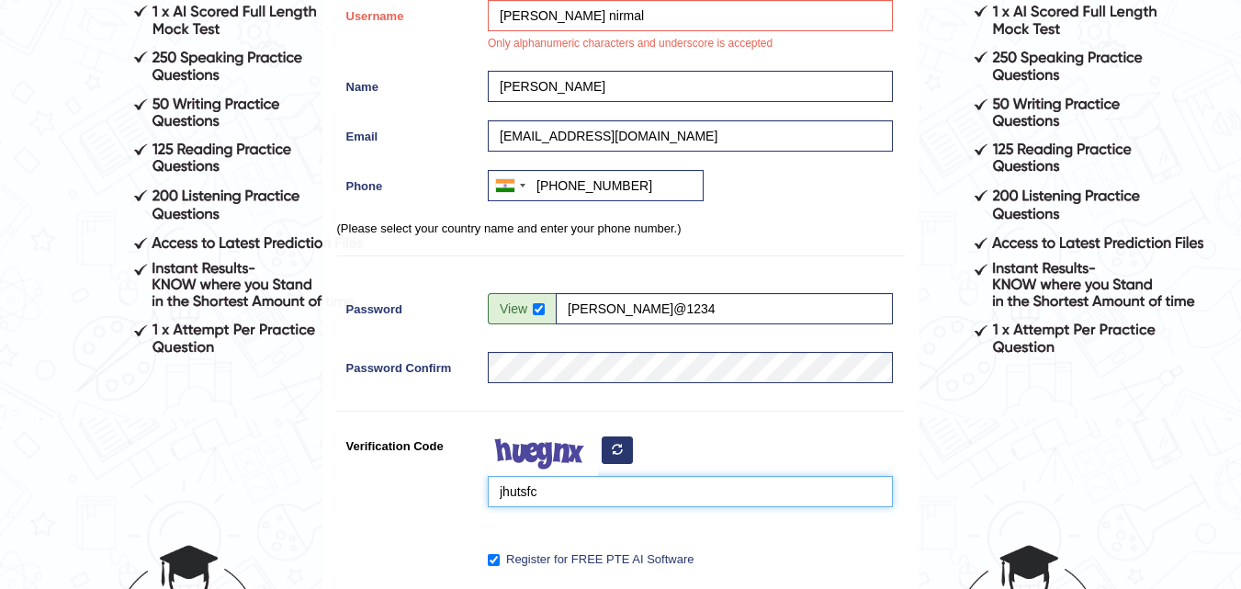
click at [565, 495] on input "jhutsfc" at bounding box center [690, 491] width 405 height 31
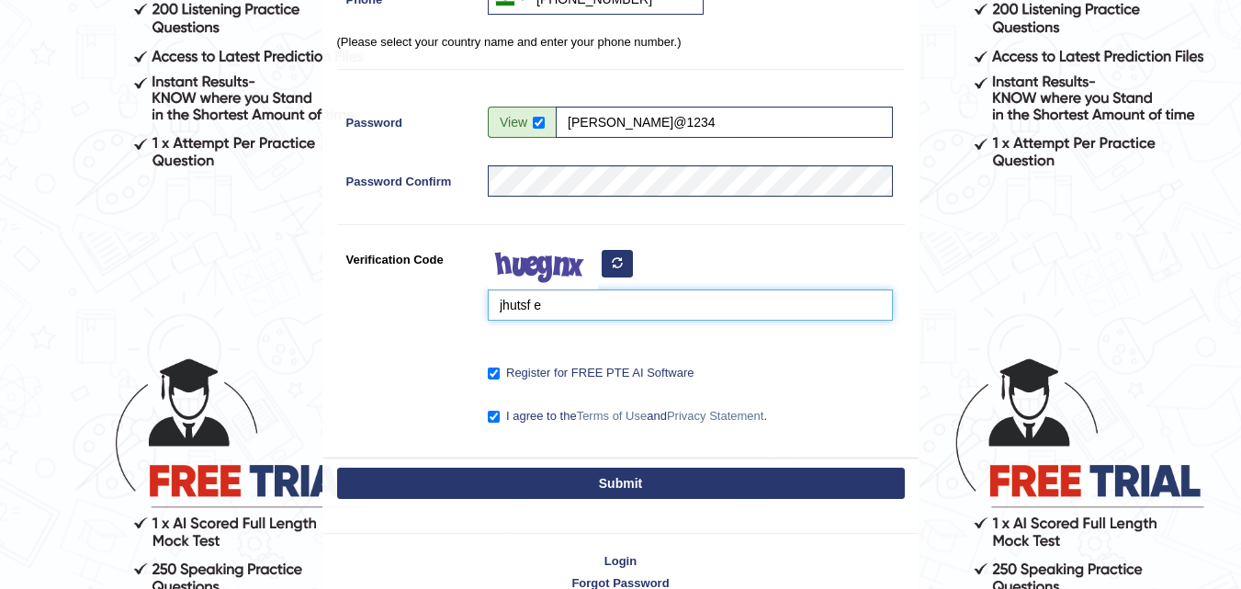
scroll to position [480, 0]
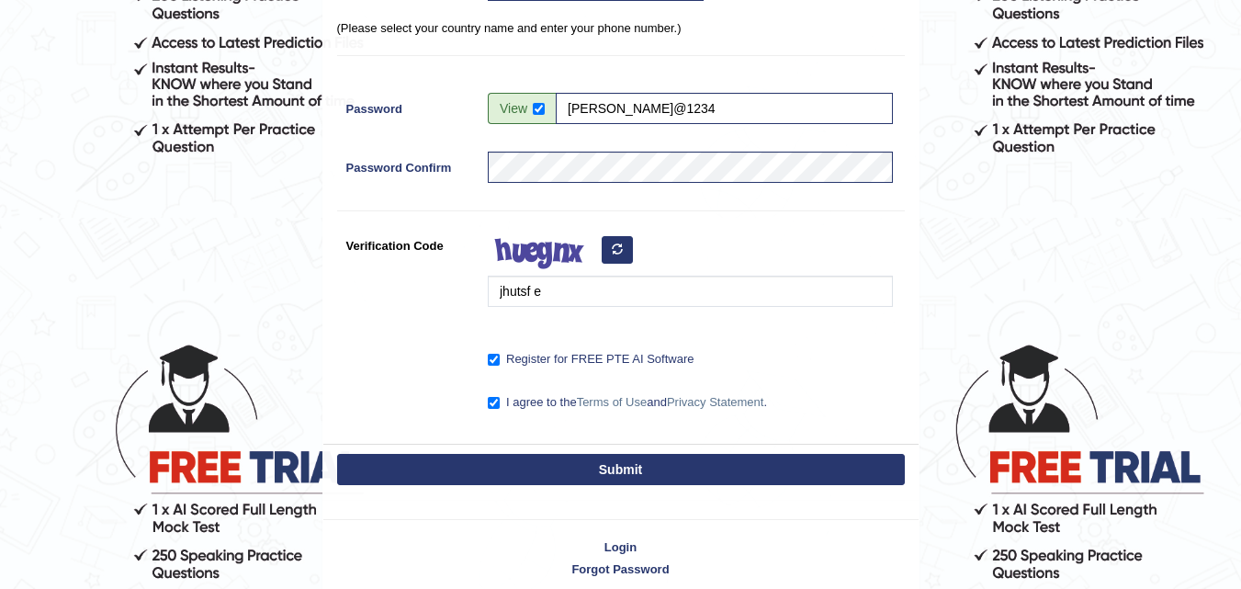
click at [659, 473] on button "Submit" at bounding box center [620, 469] width 567 height 31
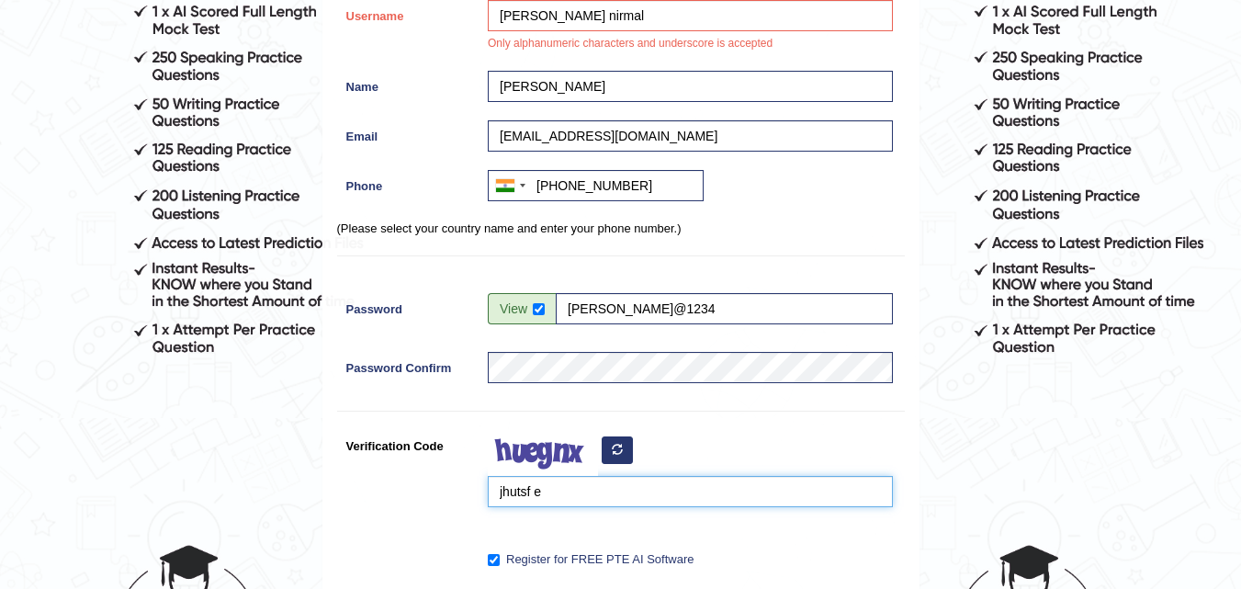
click at [560, 484] on input "jhutsf e" at bounding box center [690, 491] width 405 height 31
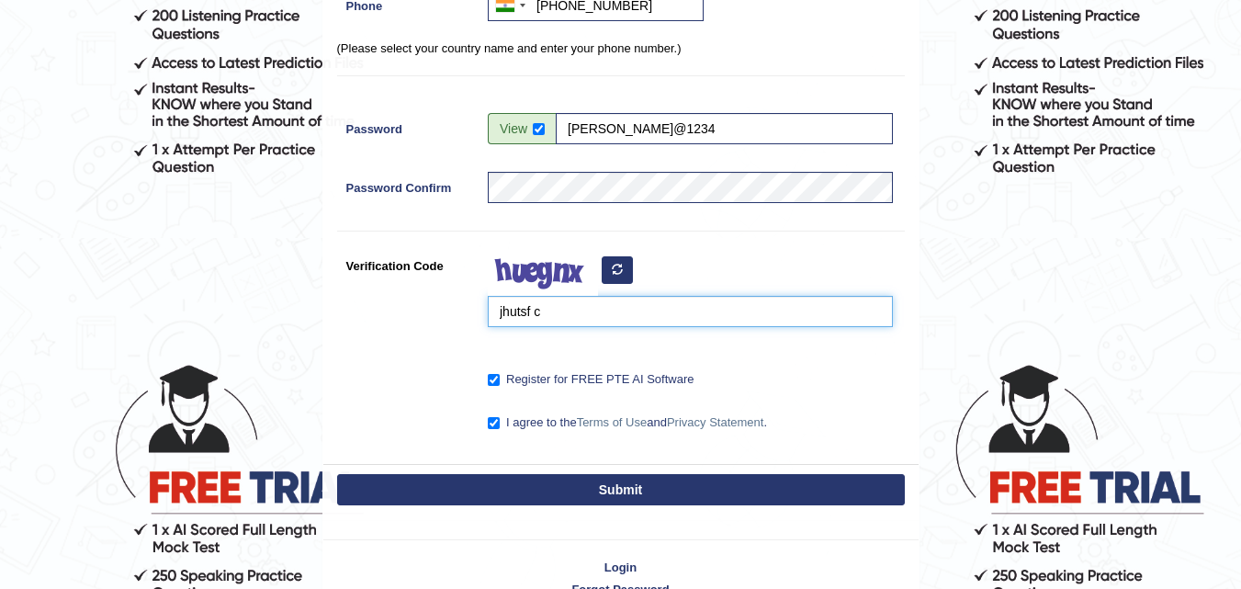
scroll to position [487, 0]
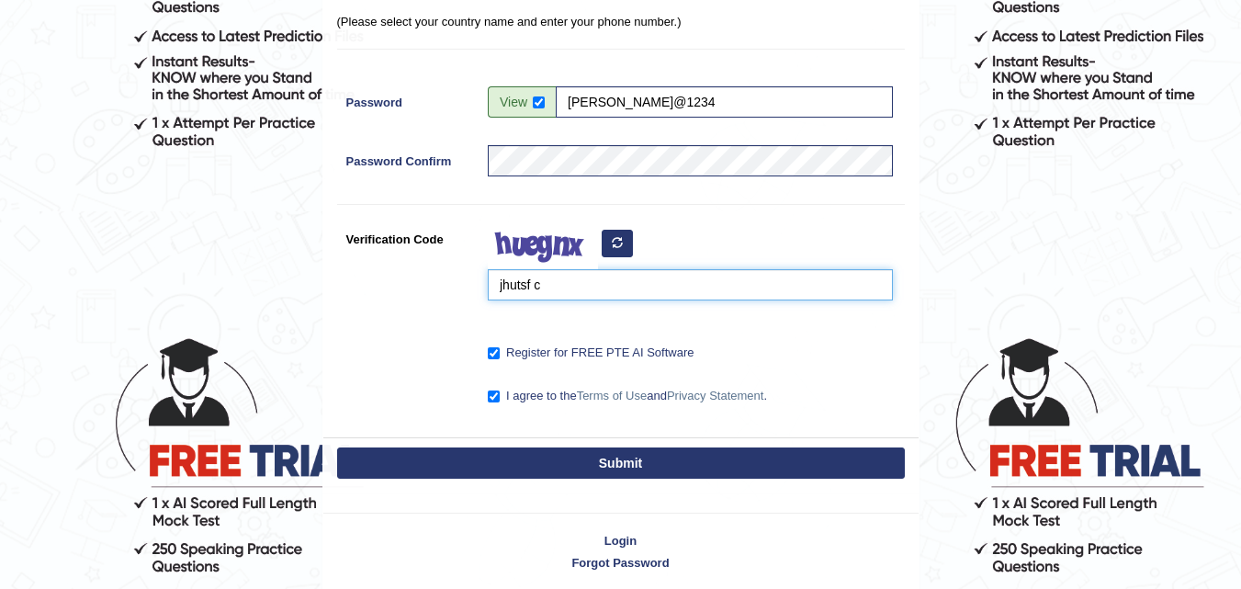
type input "jhutsf c"
click at [577, 468] on button "Submit" at bounding box center [620, 462] width 567 height 31
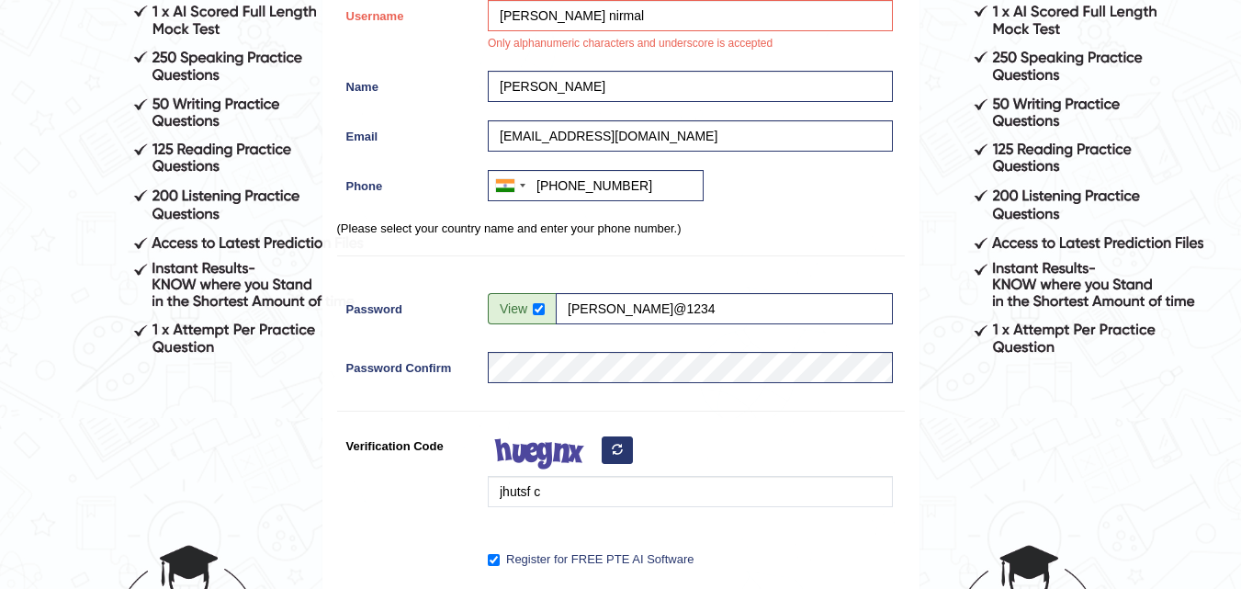
click at [577, 468] on img at bounding box center [543, 453] width 110 height 46
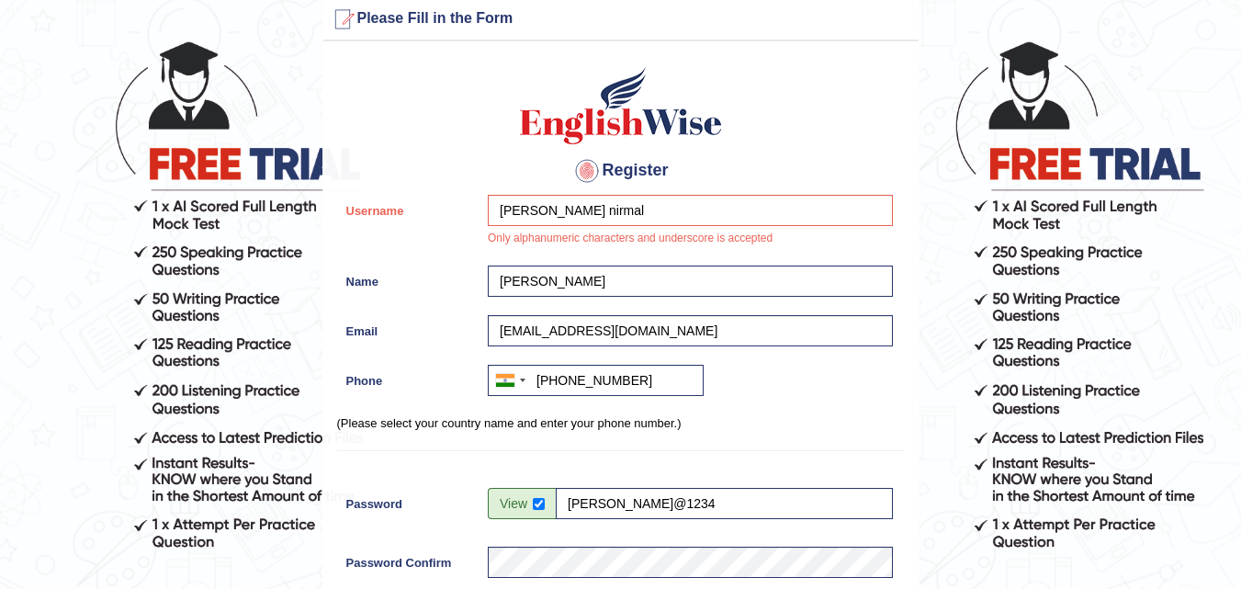
scroll to position [93, 0]
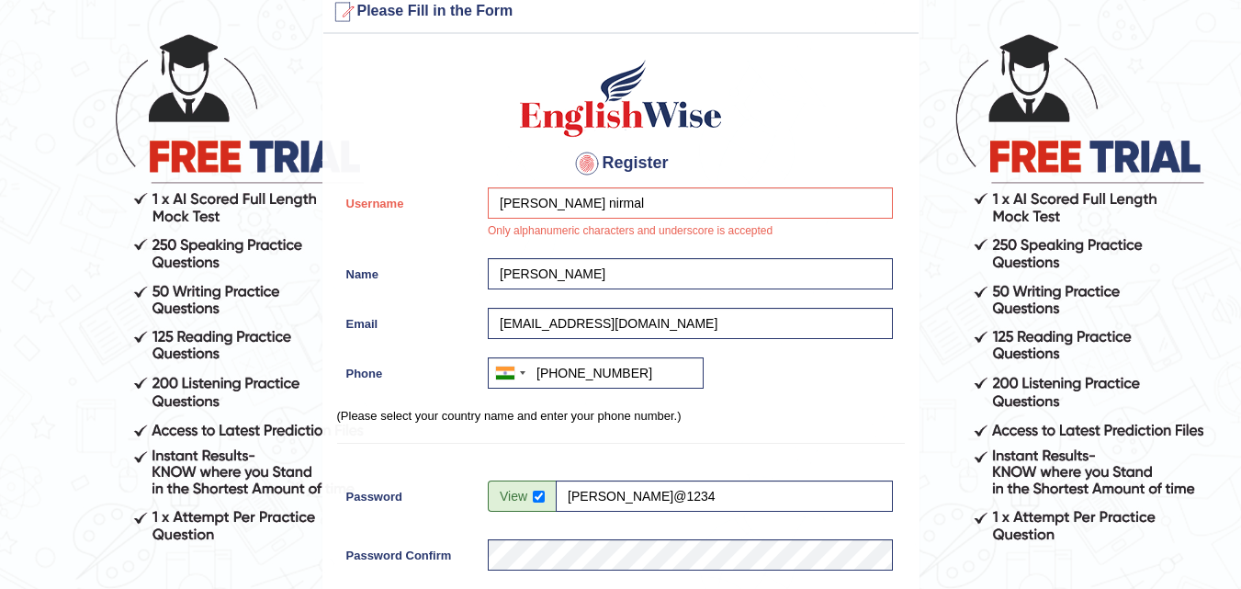
click at [680, 420] on p "(Please select your country name and enter your phone number.)" at bounding box center [620, 415] width 567 height 17
click at [566, 275] on input "komal" at bounding box center [690, 273] width 405 height 31
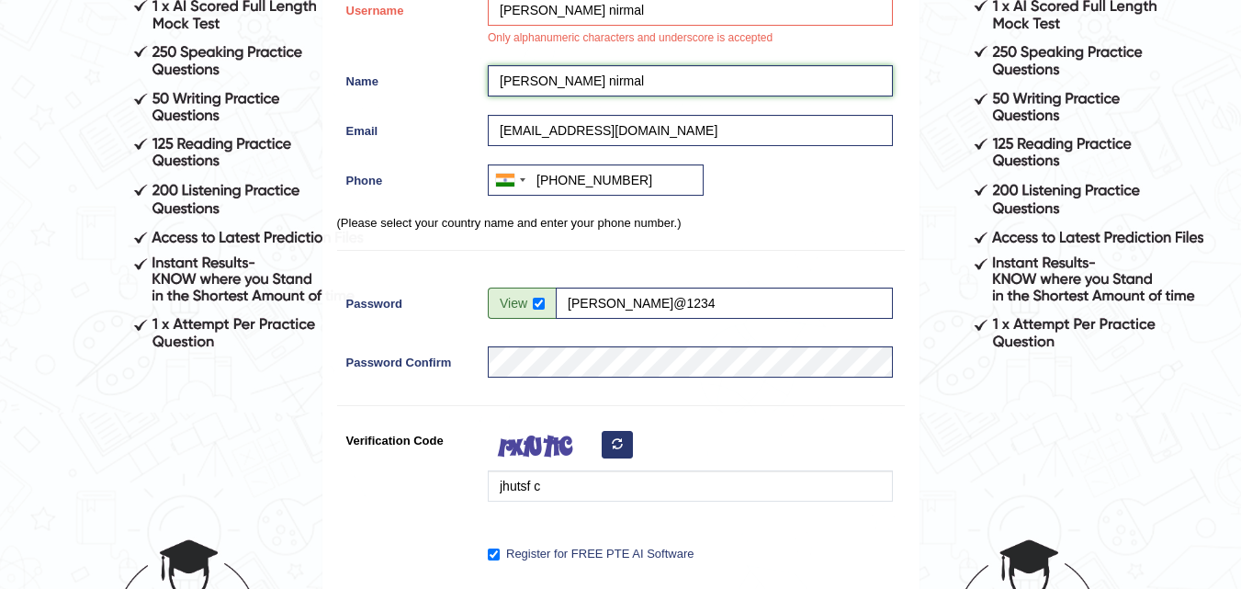
scroll to position [563, 0]
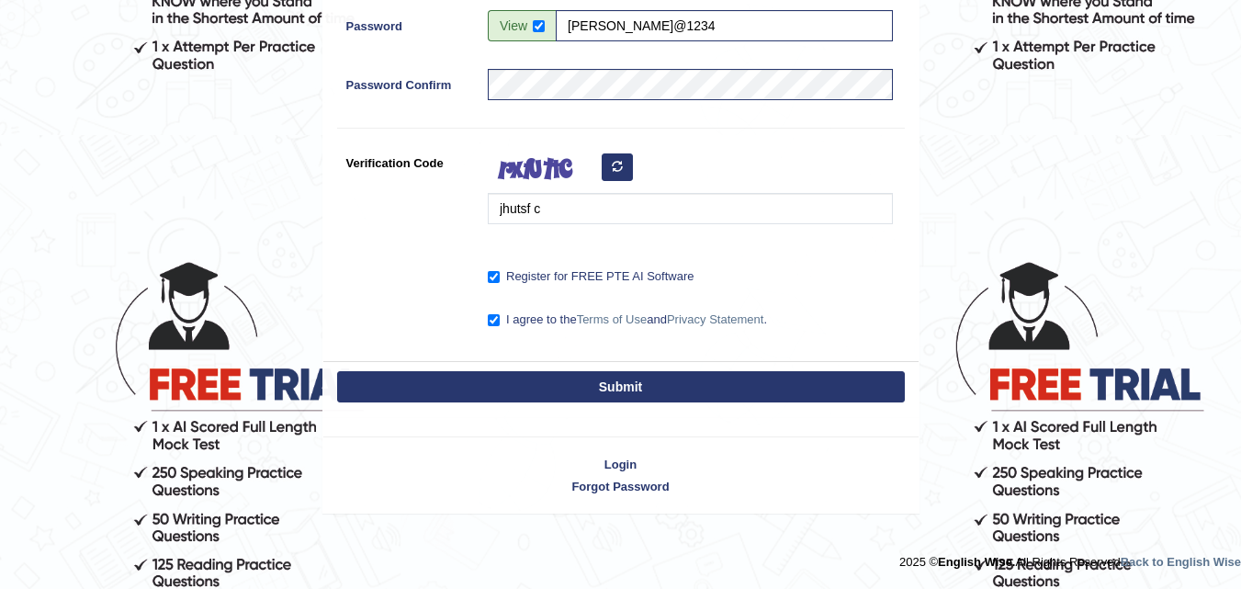
type input "komal nirmal"
click at [567, 383] on button "Submit" at bounding box center [620, 386] width 567 height 31
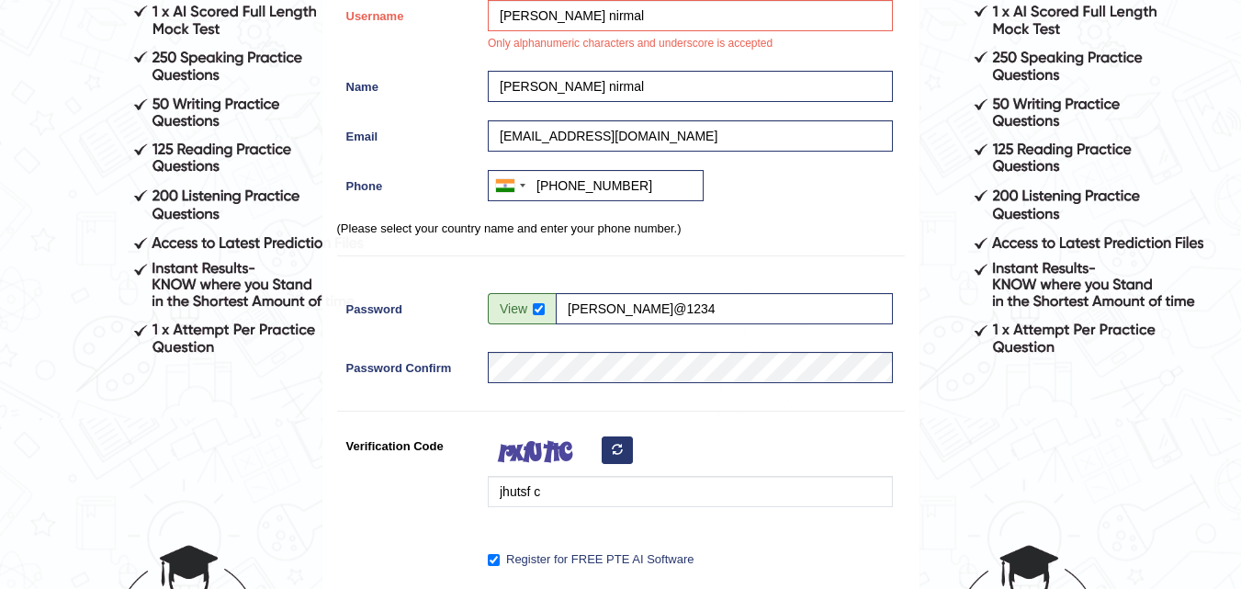
click at [567, 383] on div at bounding box center [685, 372] width 414 height 40
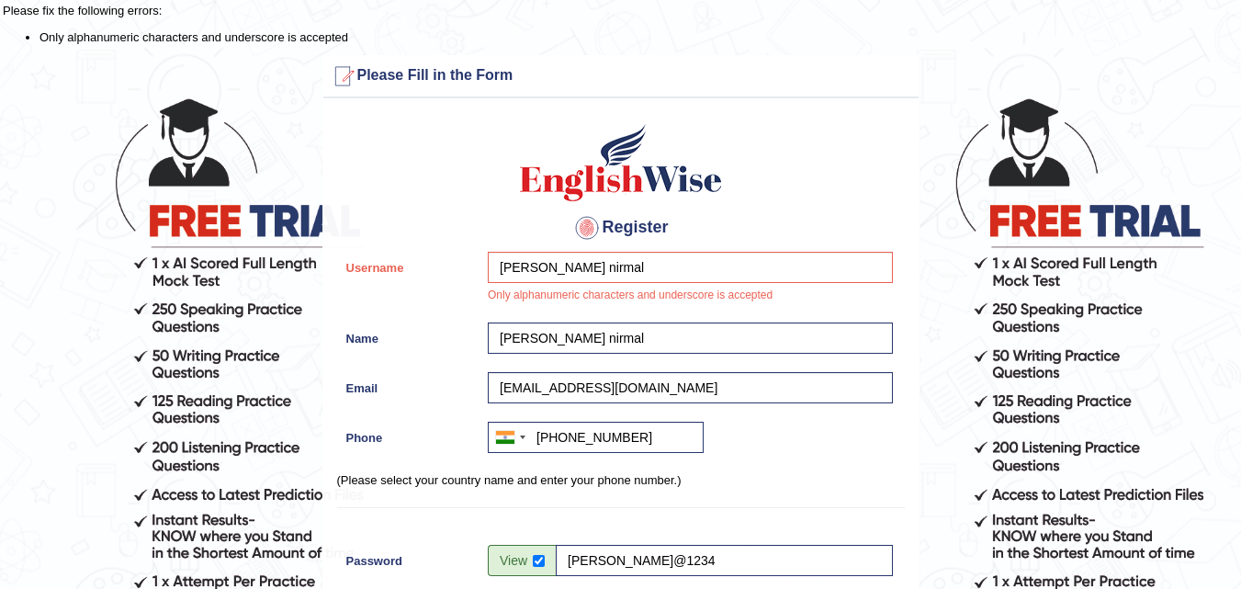
scroll to position [28, 0]
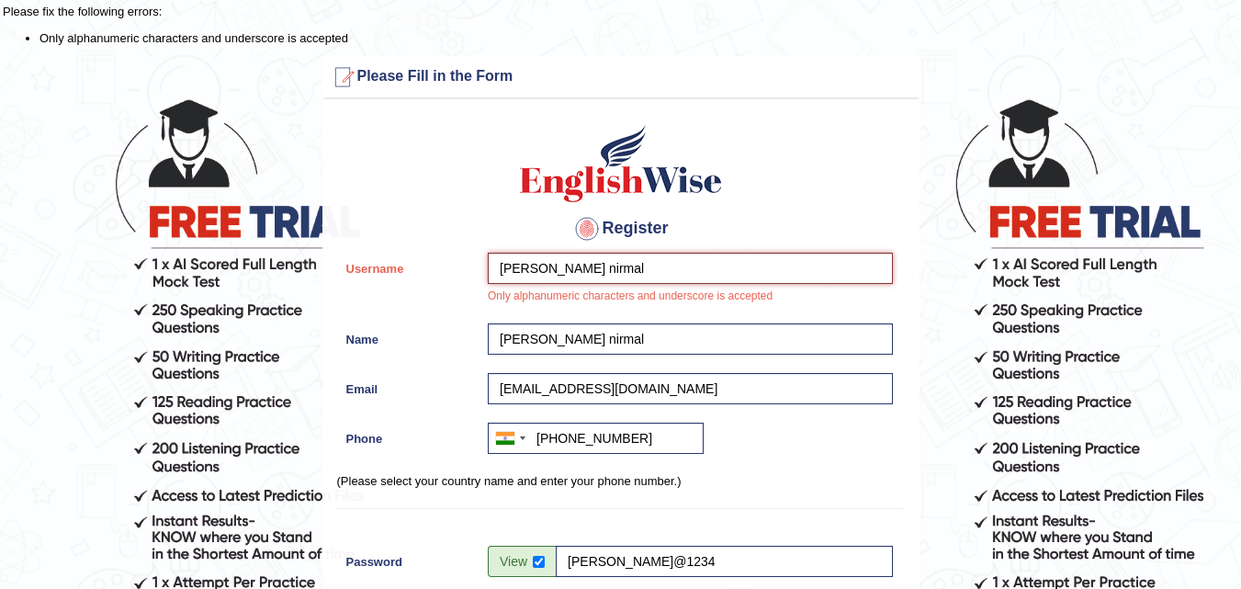
click at [602, 270] on input "komal nirmal" at bounding box center [690, 268] width 405 height 31
type input "k"
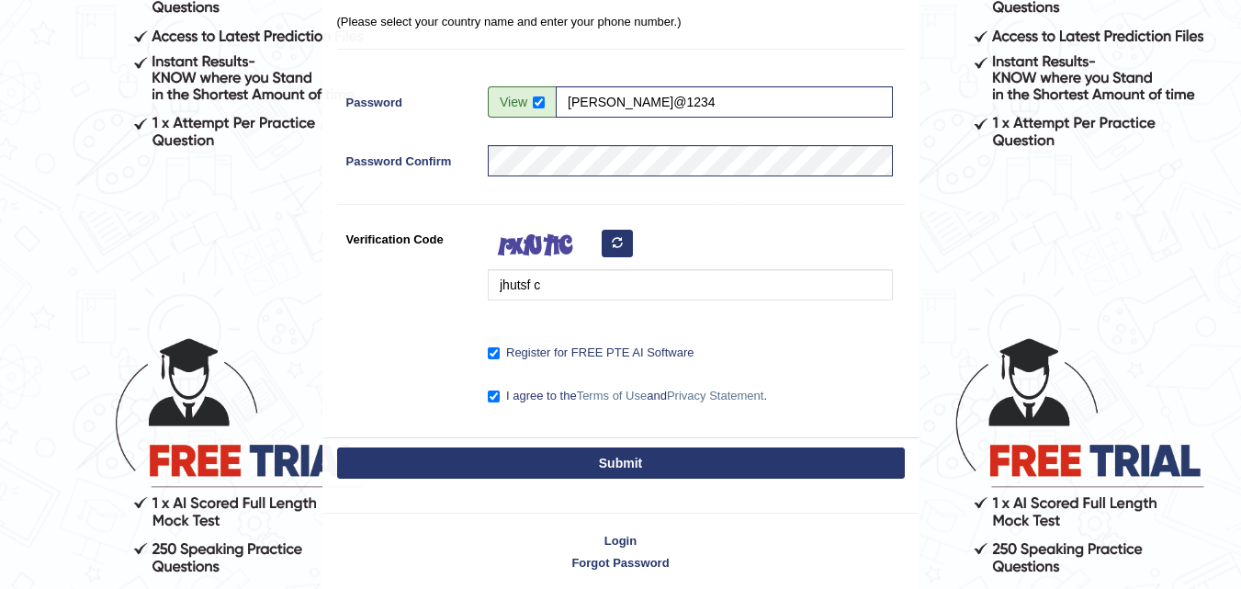
scroll to position [563, 0]
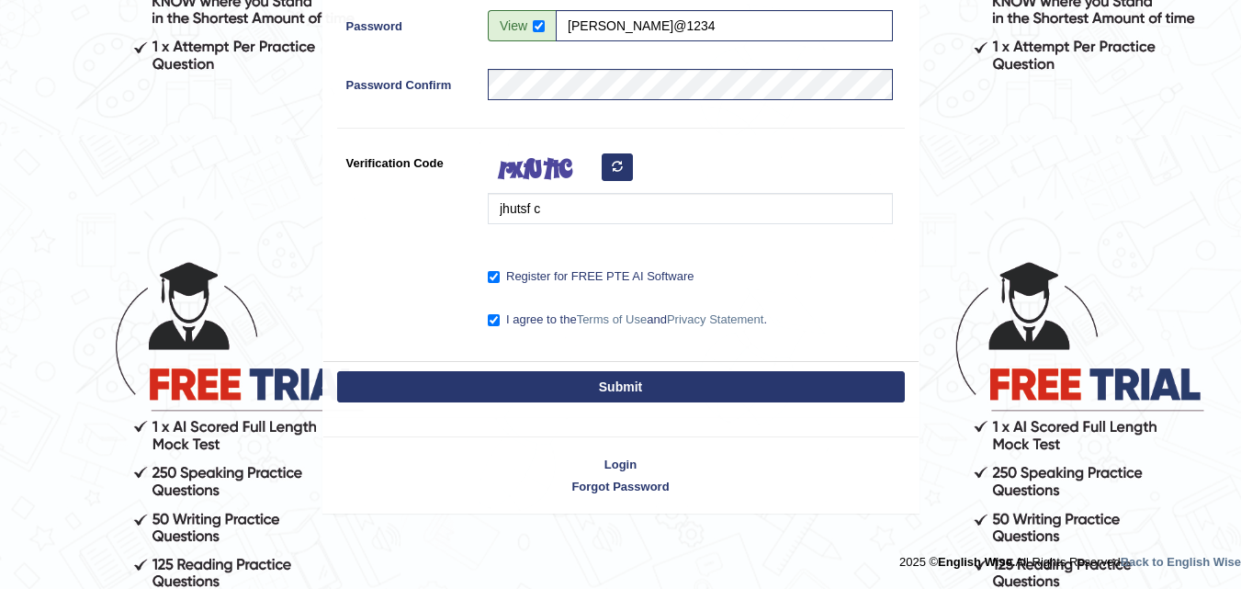
click at [621, 375] on button "Submit" at bounding box center [620, 386] width 567 height 31
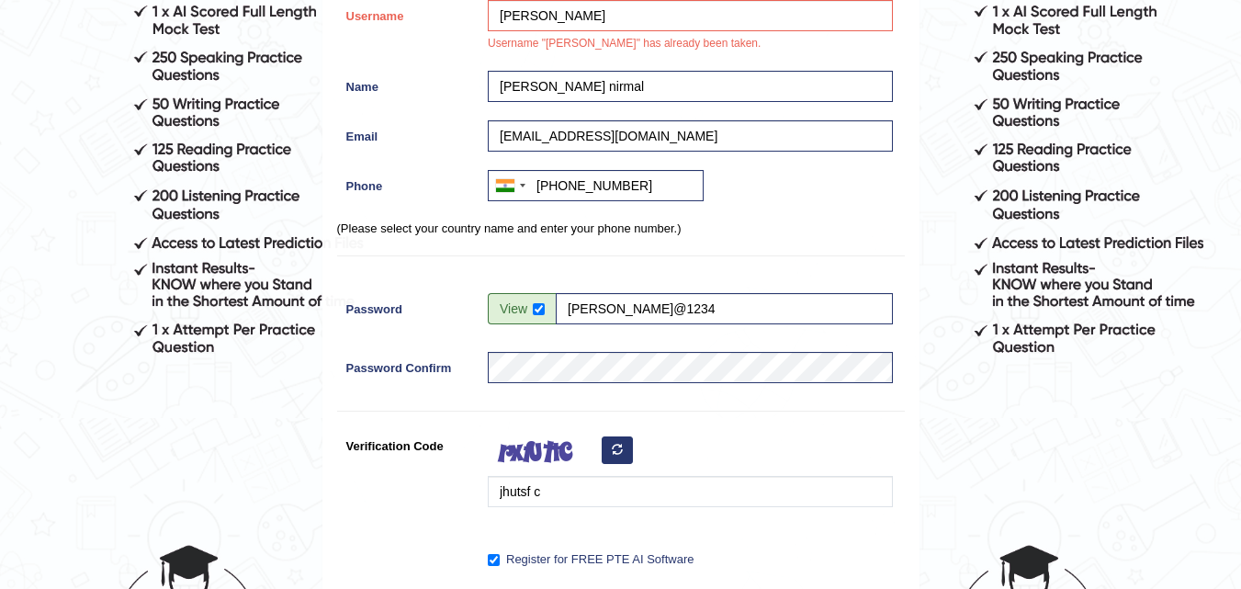
click at [621, 383] on div at bounding box center [685, 372] width 414 height 40
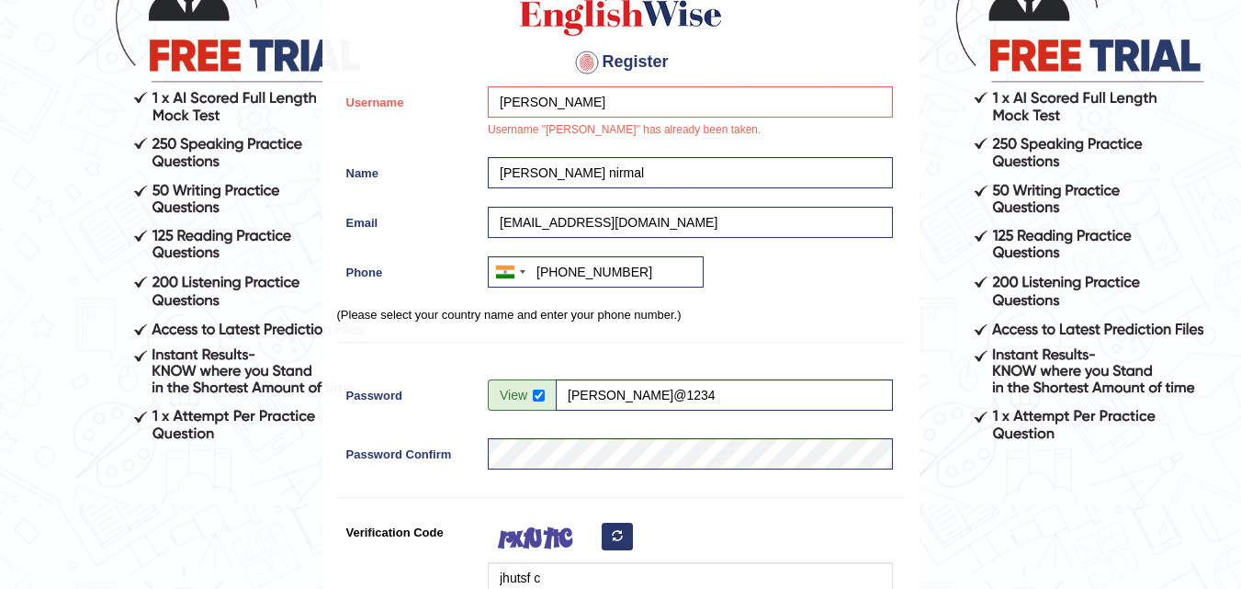
scroll to position [187, 0]
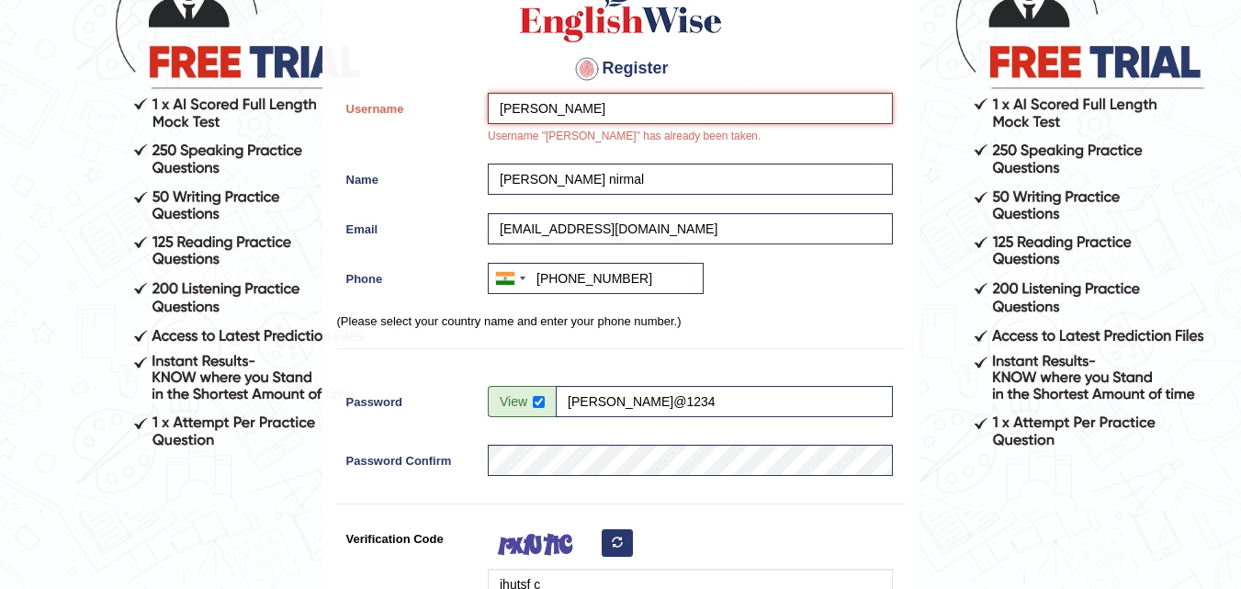
click at [582, 109] on input "komal" at bounding box center [690, 108] width 405 height 31
type input "k"
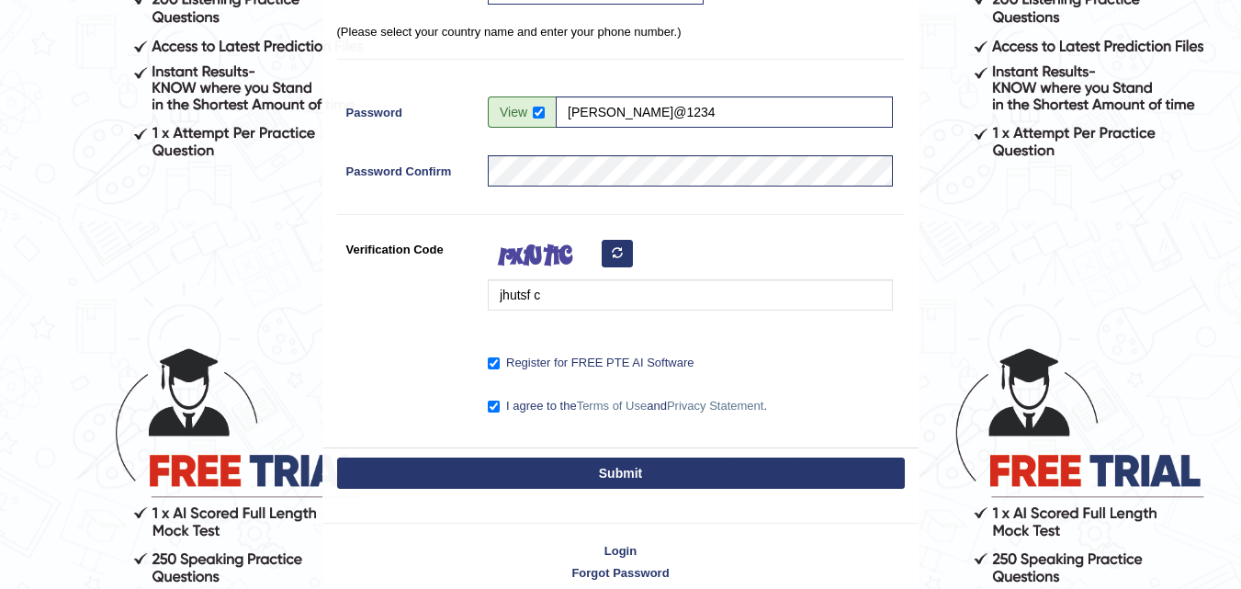
scroll to position [563, 0]
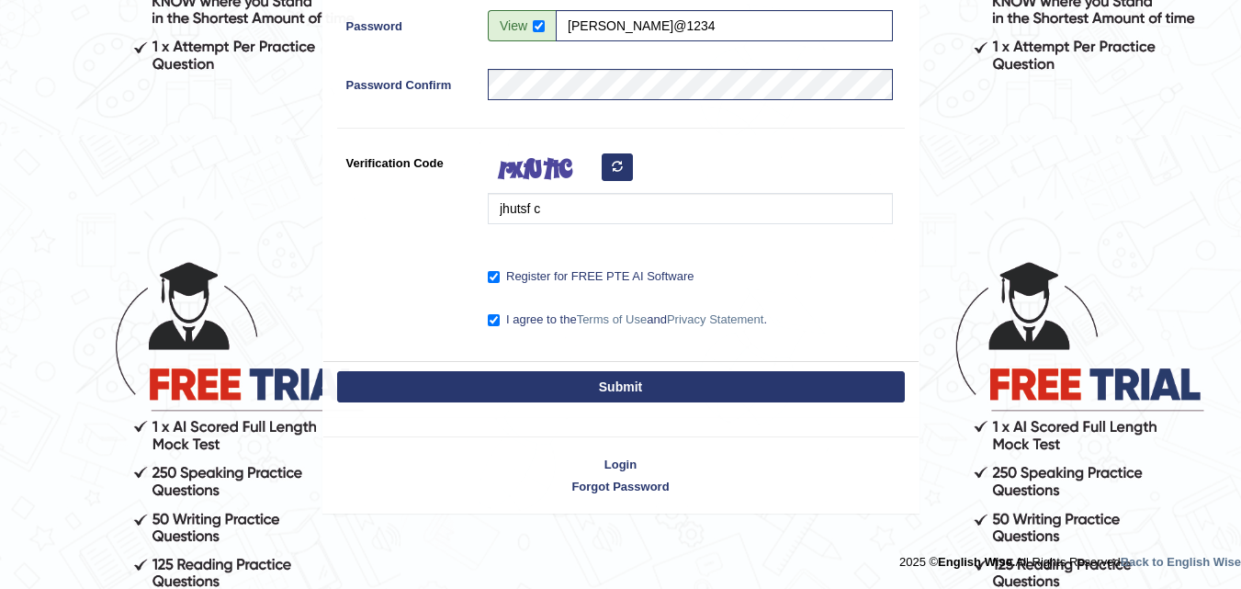
click at [595, 385] on button "Submit" at bounding box center [620, 386] width 567 height 31
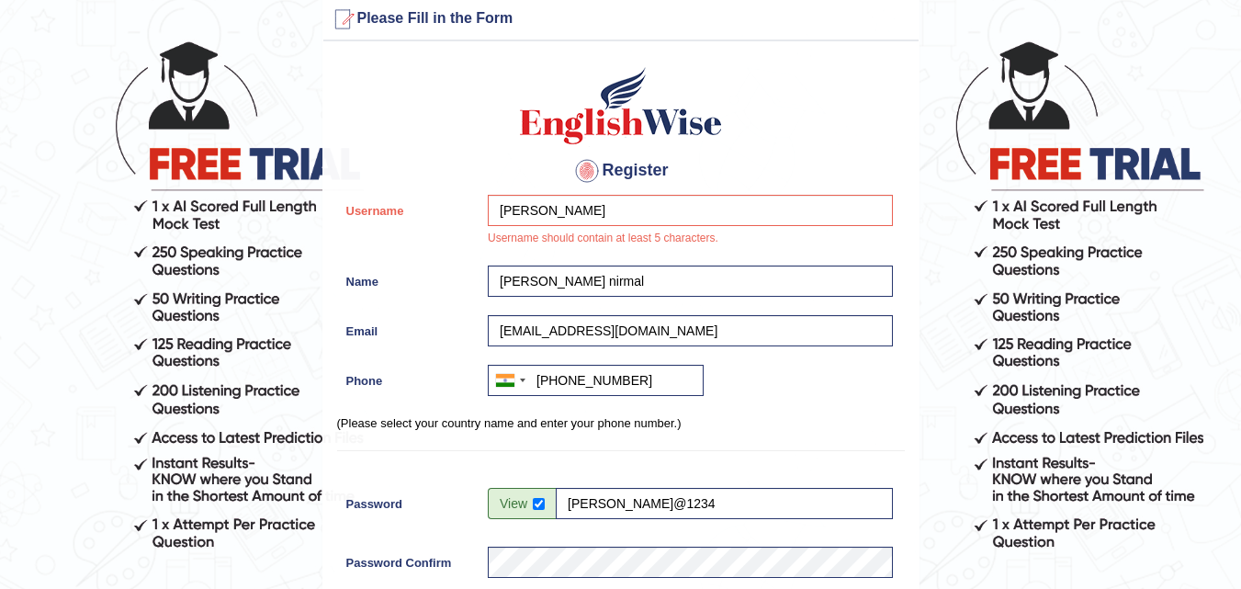
scroll to position [87, 0]
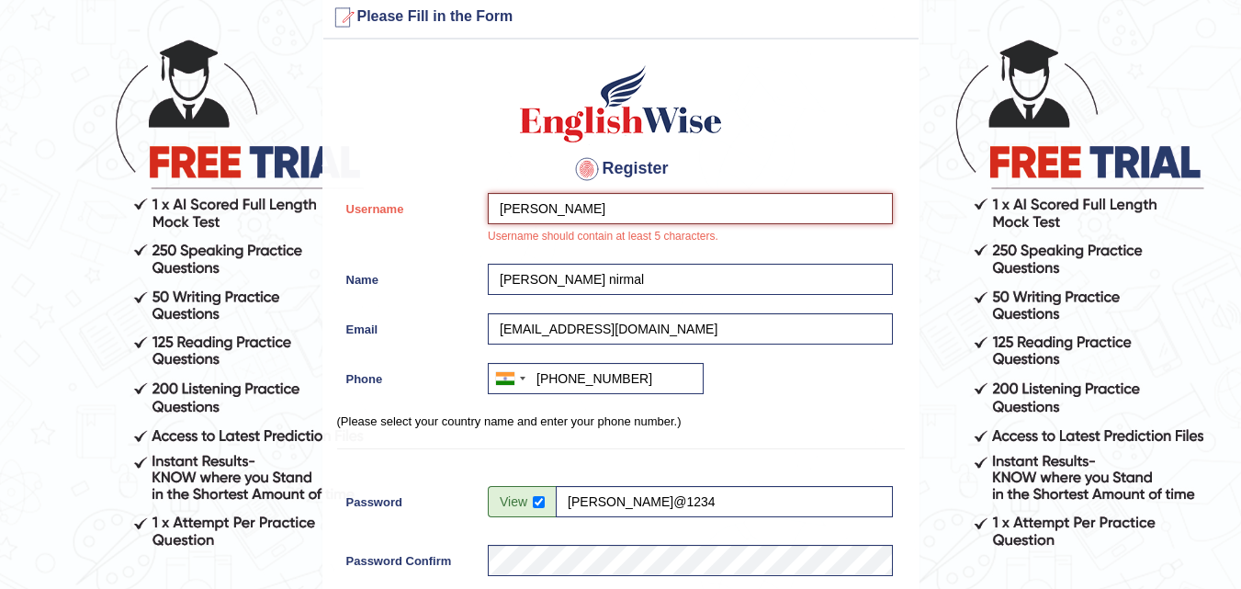
click at [568, 210] on input "monu" at bounding box center [690, 208] width 405 height 31
type input "m"
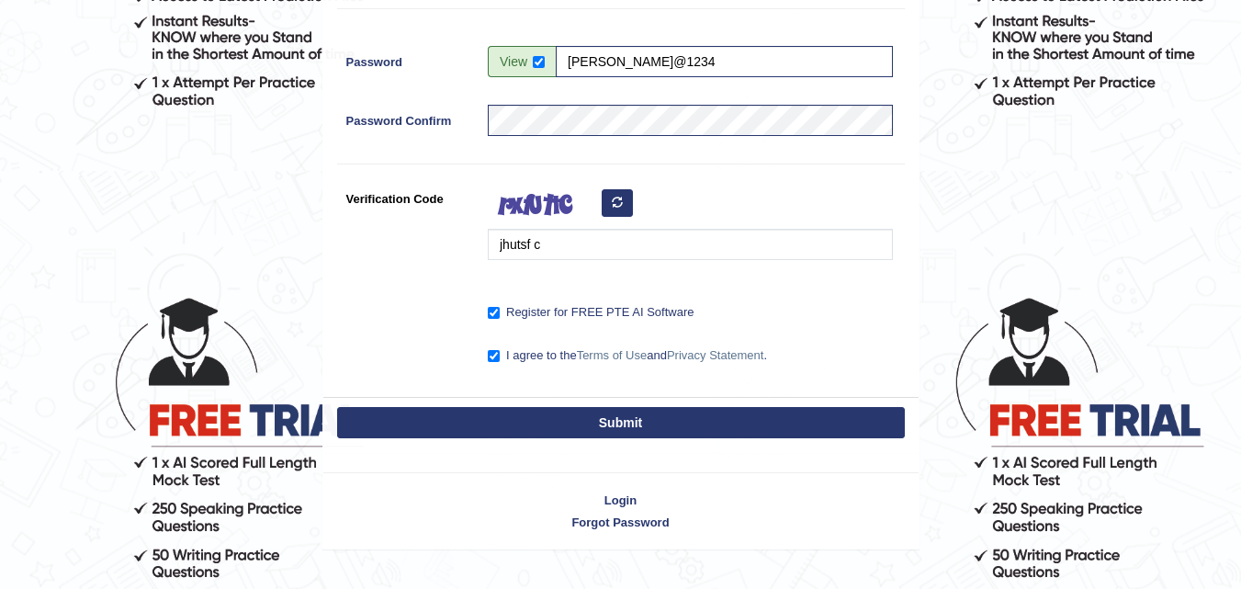
scroll to position [530, 0]
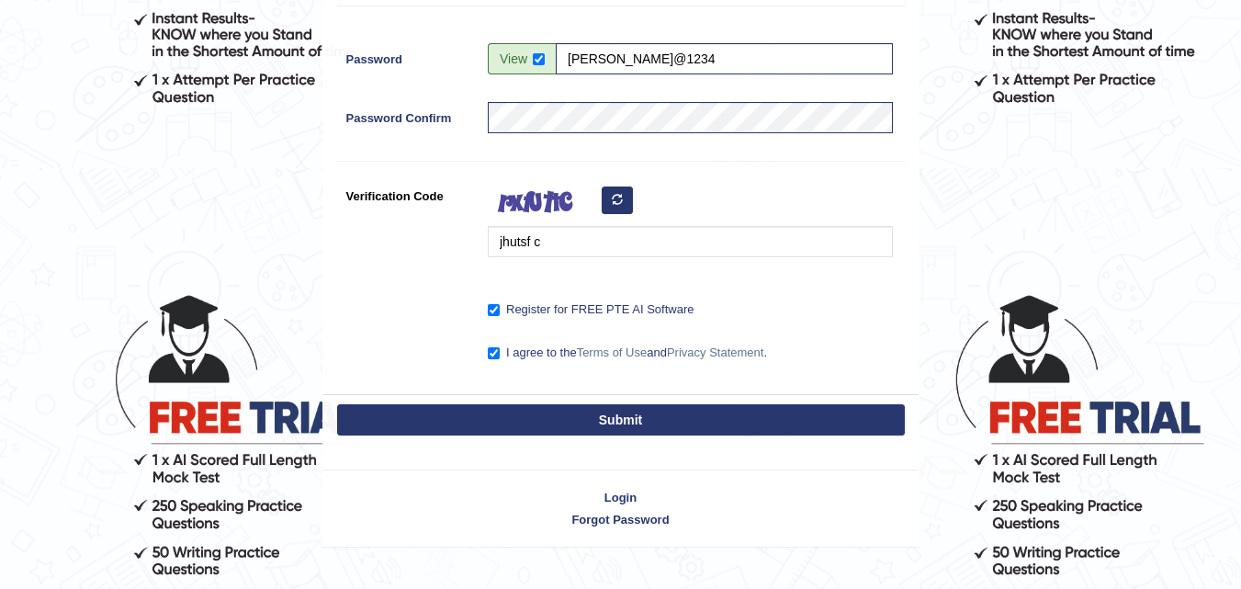
click at [638, 412] on button "Submit" at bounding box center [620, 419] width 567 height 31
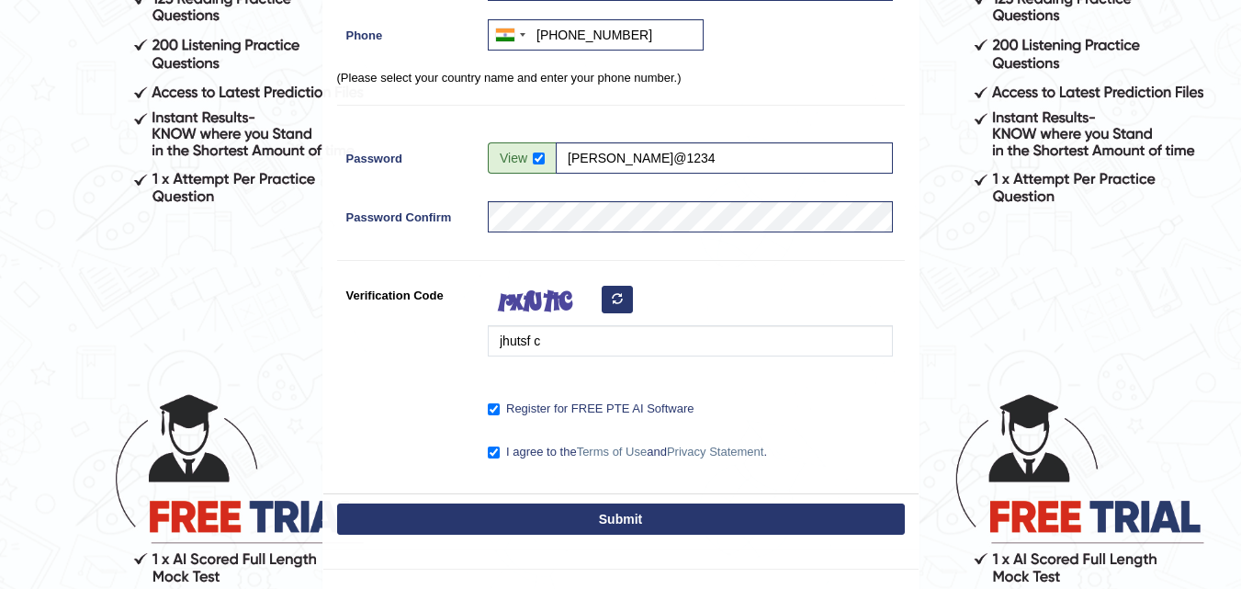
scroll to position [0, 0]
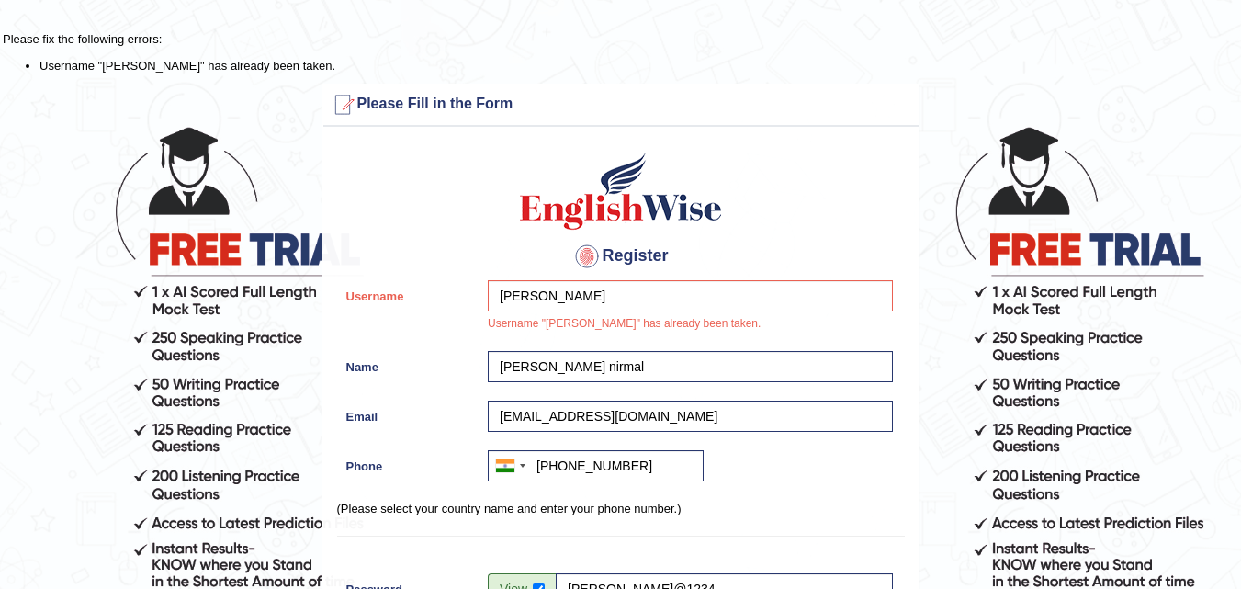
click at [121, 40] on p "Please fix the following errors:" at bounding box center [620, 38] width 1235 height 17
click at [489, 320] on div "Komal Username "Komal" has already been taken." at bounding box center [685, 311] width 414 height 62
copy div "Username "Komal" has already been taken."
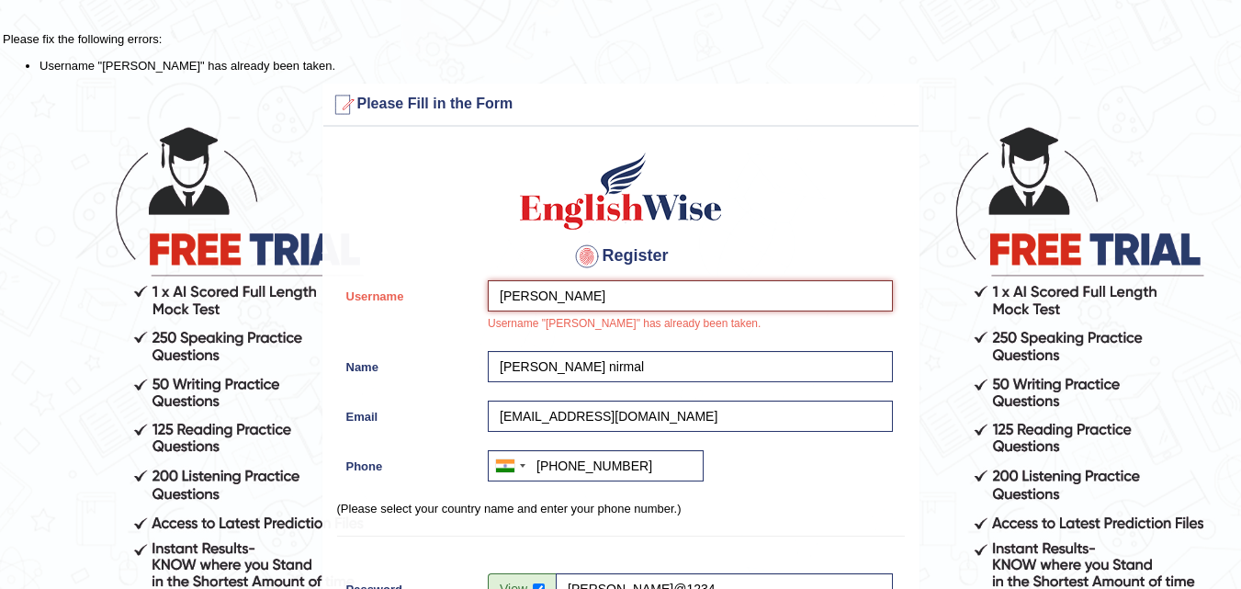
click at [585, 288] on input "Komal" at bounding box center [690, 295] width 405 height 31
type input "komal nirmal"
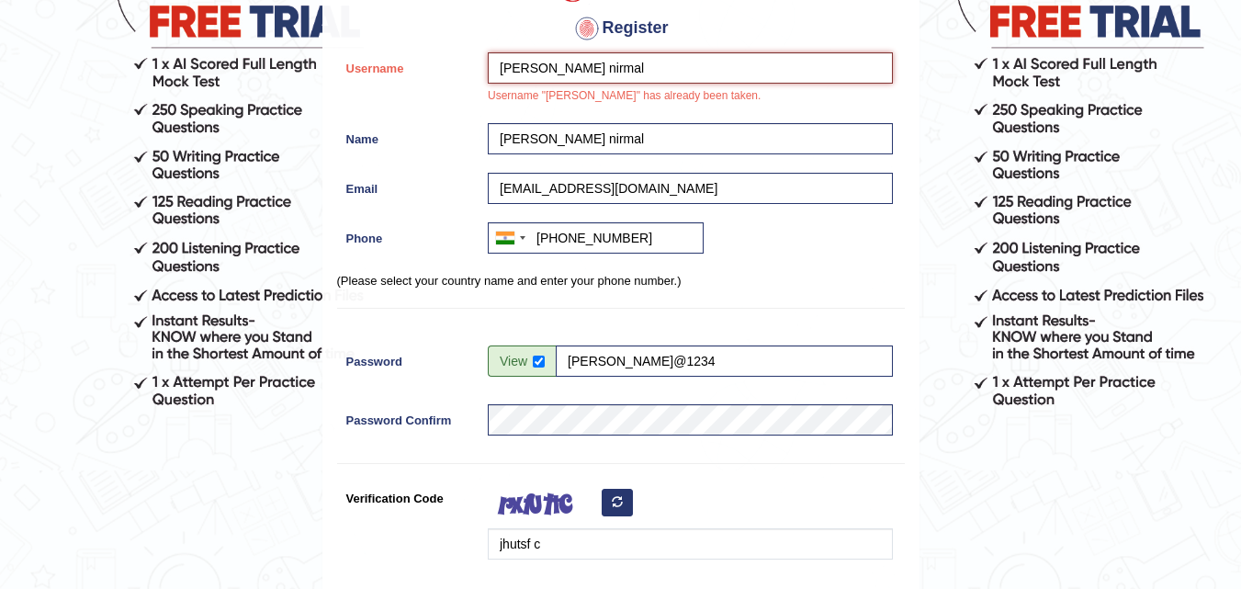
scroll to position [563, 0]
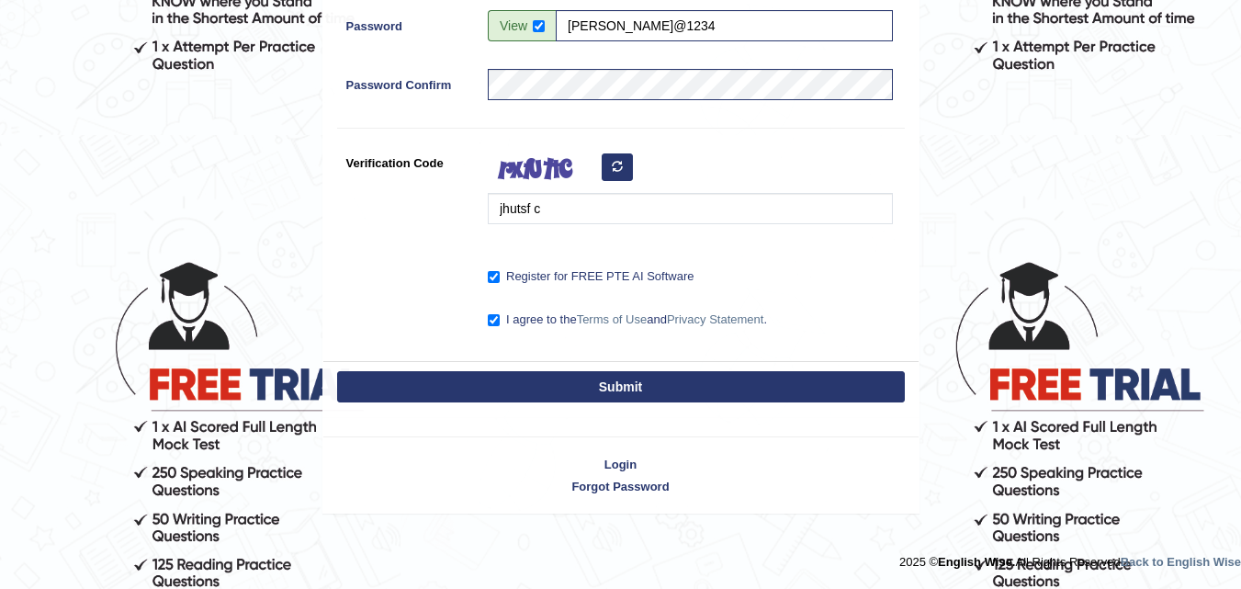
click at [646, 379] on button "Submit" at bounding box center [620, 386] width 567 height 31
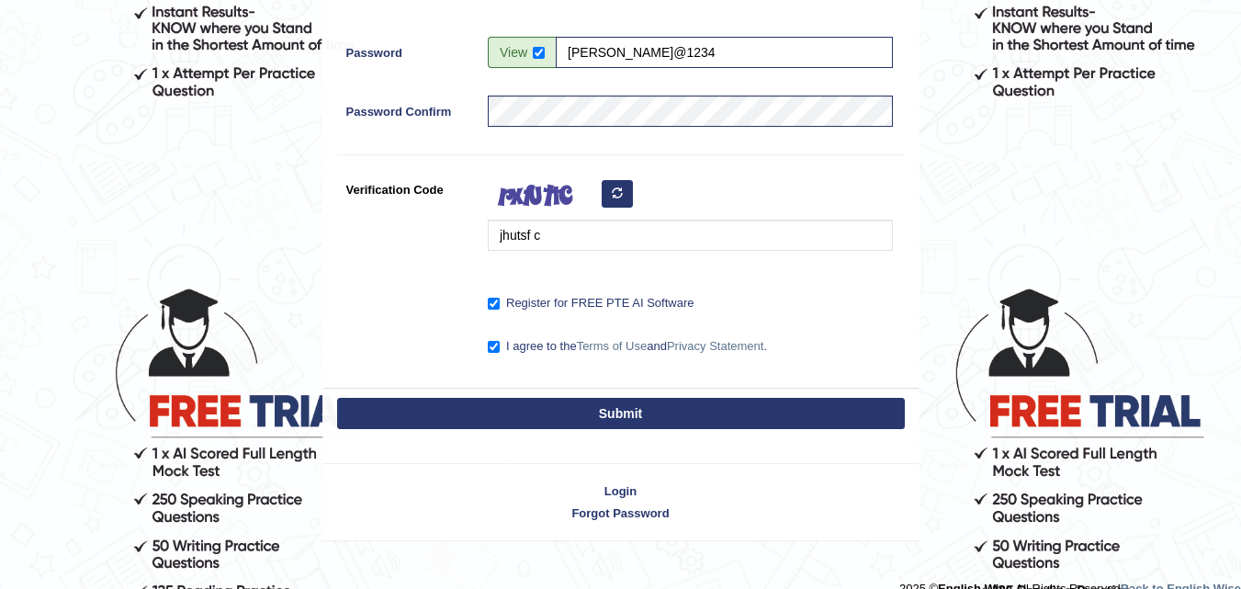
scroll to position [537, 0]
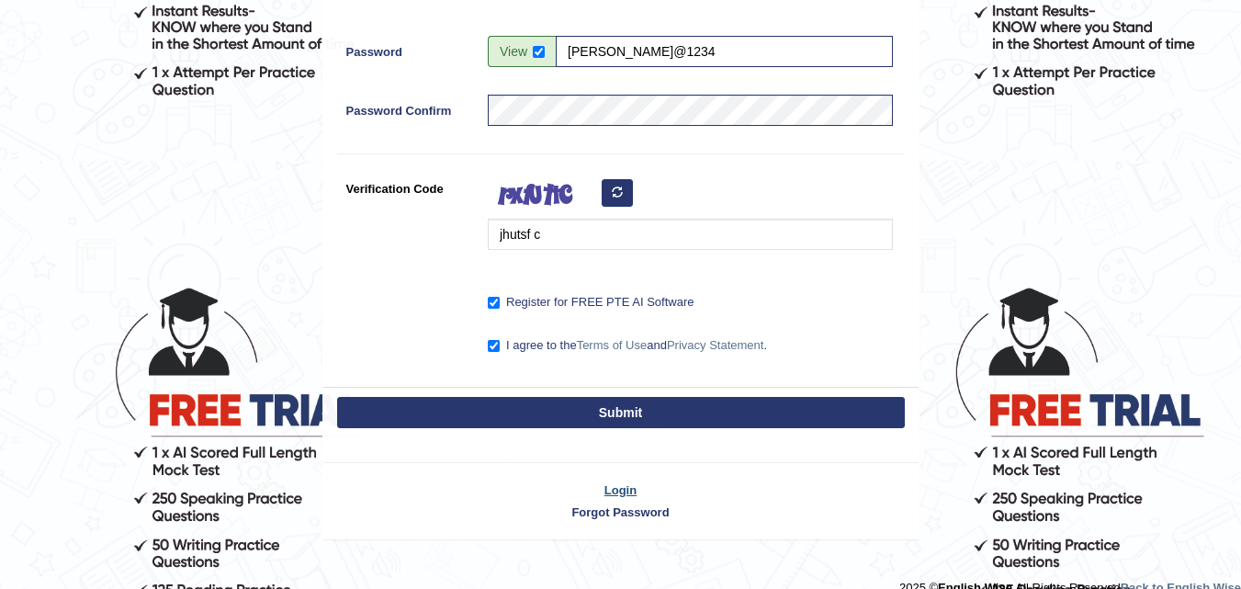
click at [628, 493] on link "Login" at bounding box center [620, 489] width 595 height 17
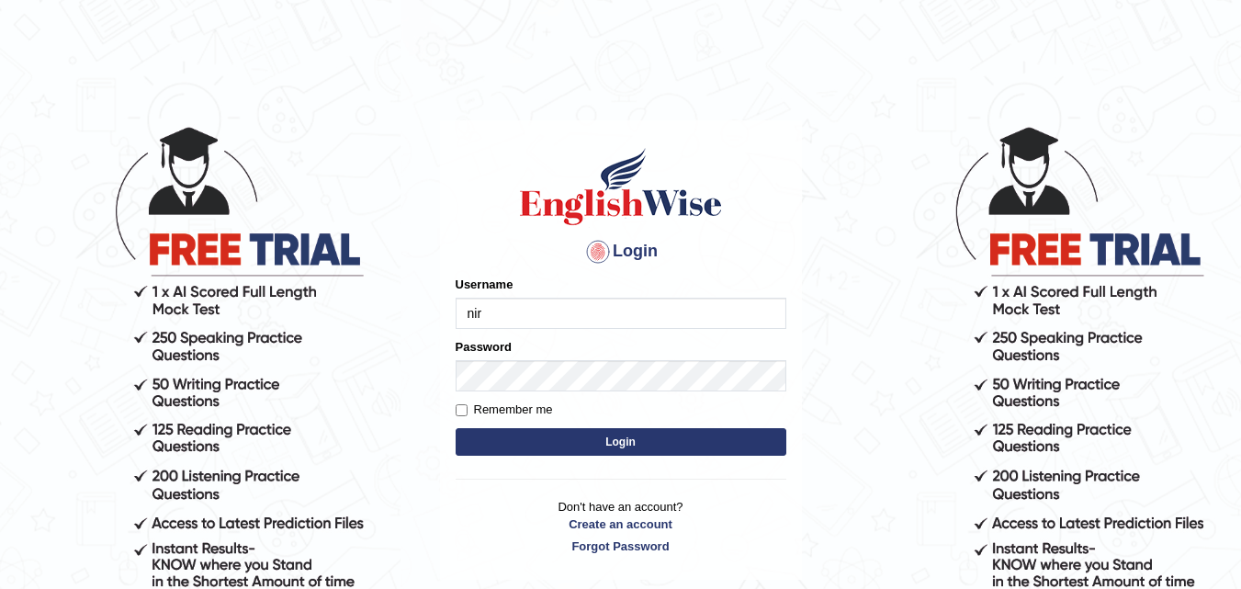
type input "[EMAIL_ADDRESS][DOMAIN_NAME]"
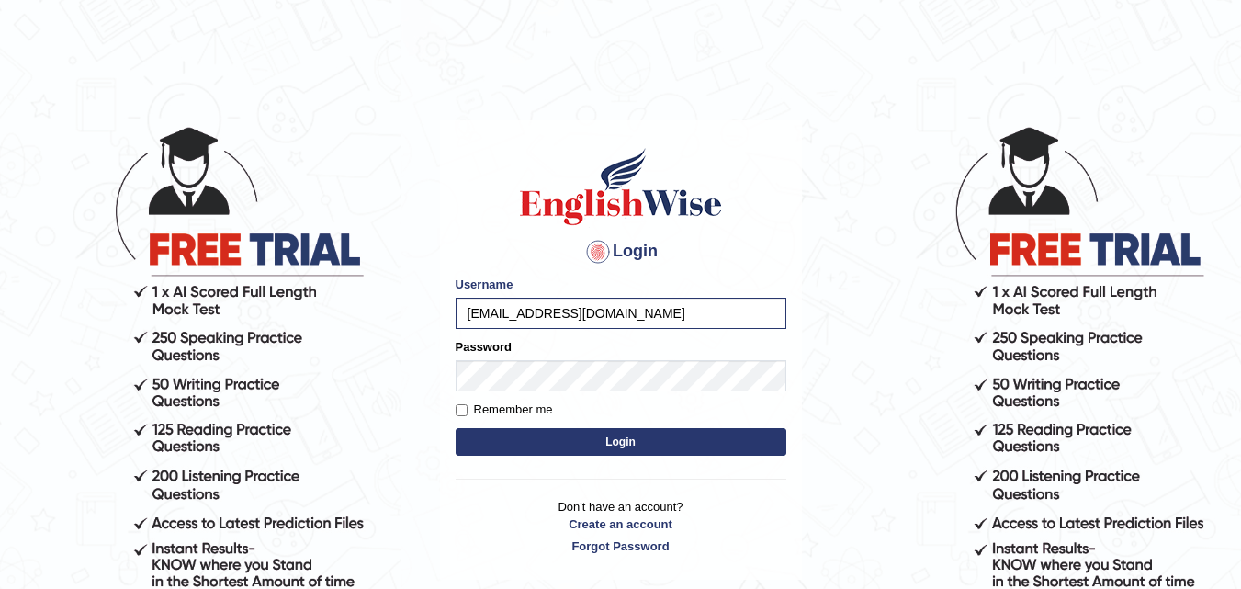
click at [554, 441] on button "Login" at bounding box center [620, 442] width 331 height 28
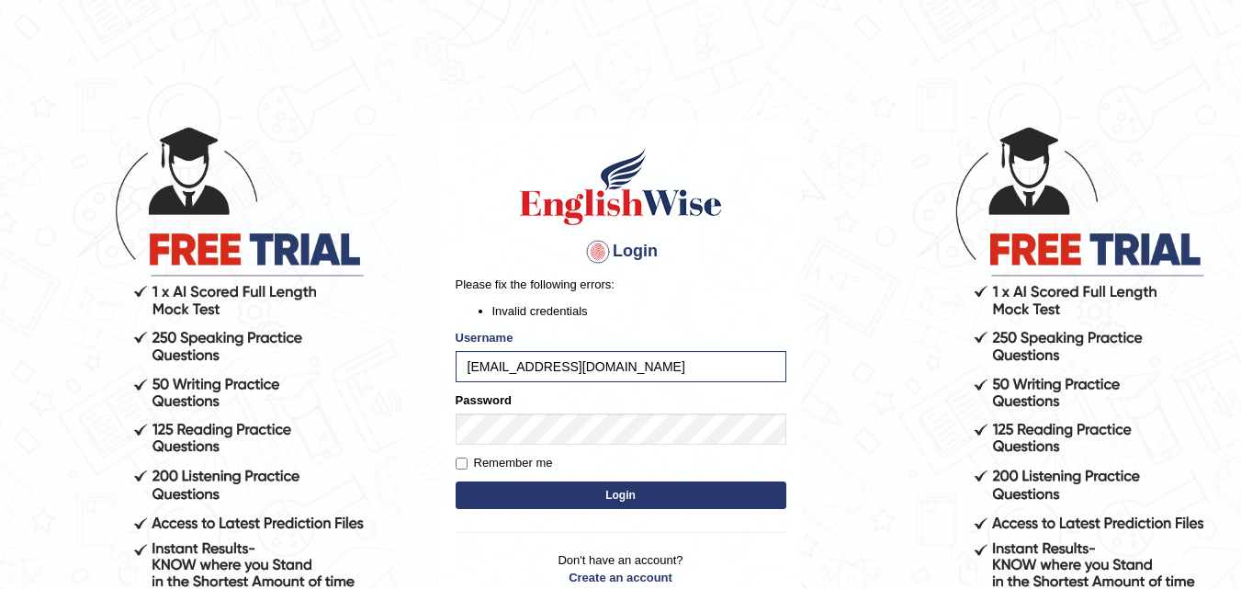
click at [574, 487] on button "Login" at bounding box center [620, 495] width 331 height 28
click at [566, 367] on input "nirmalkomal7082@gmail.com" at bounding box center [620, 366] width 331 height 31
type input "[EMAIL_ADDRESS][DOMAIN_NAME]"
click at [570, 487] on button "Login" at bounding box center [620, 495] width 331 height 28
click at [545, 494] on button "Login" at bounding box center [620, 495] width 331 height 28
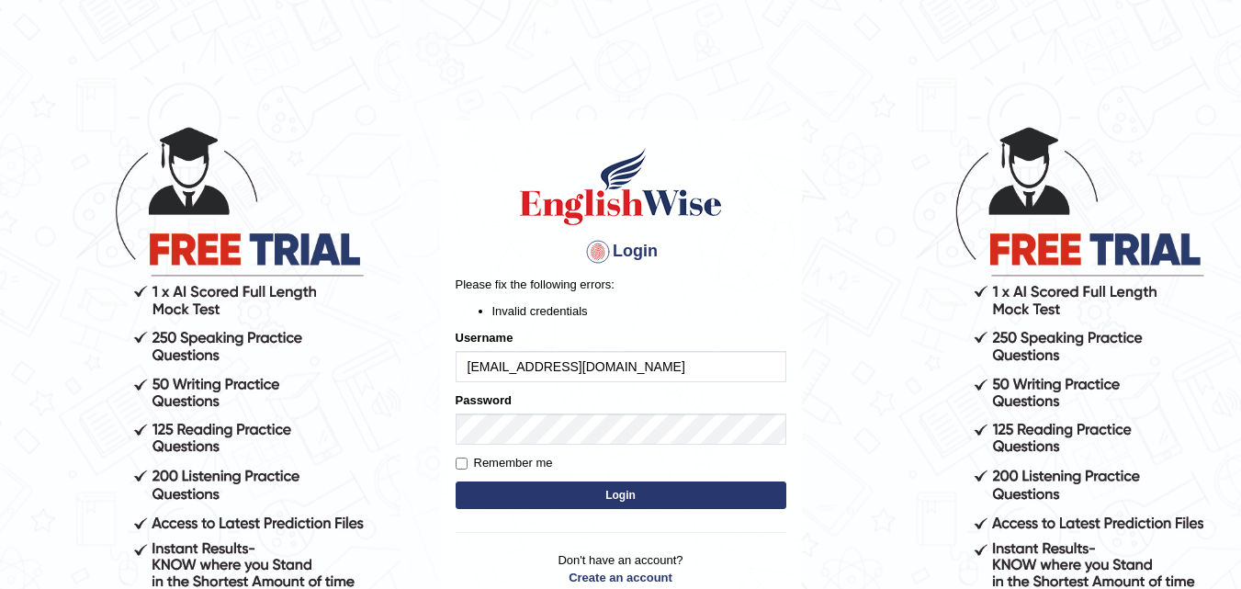
click at [687, 366] on input "[EMAIL_ADDRESS][DOMAIN_NAME]" at bounding box center [620, 366] width 331 height 31
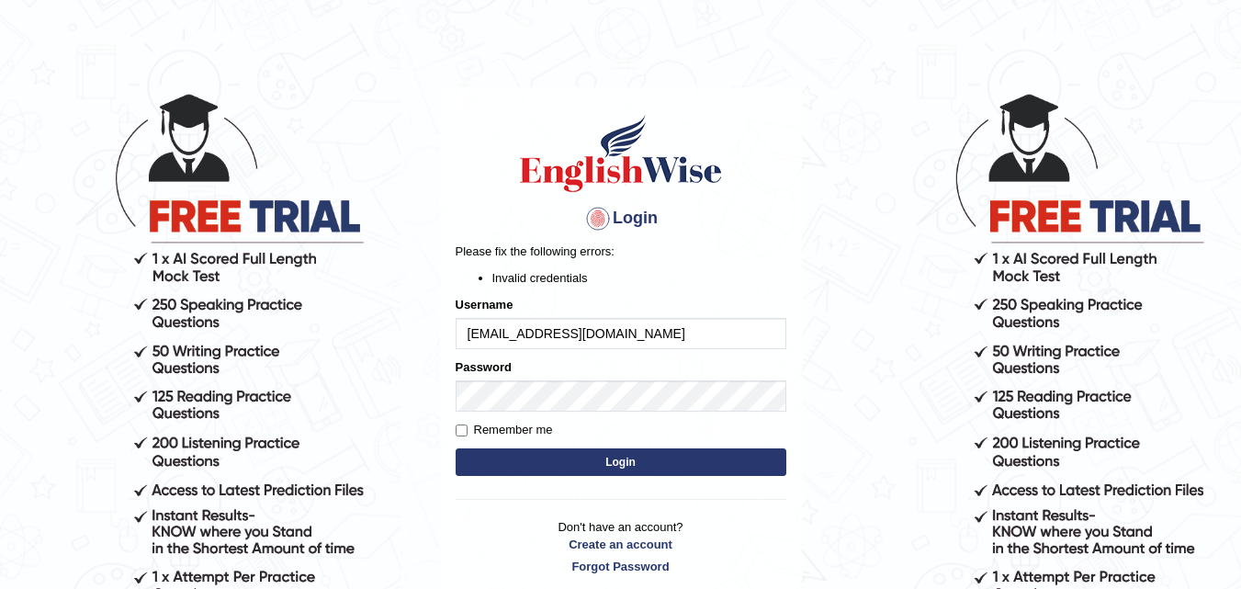
scroll to position [162, 0]
